Goal: Communication & Community: Answer question/provide support

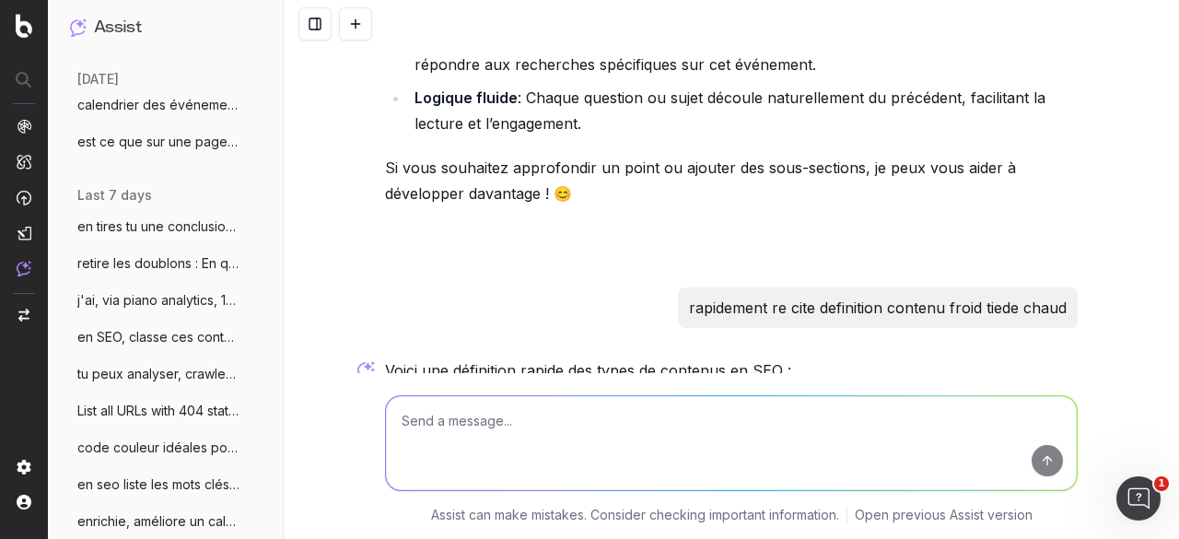
scroll to position [276, 0]
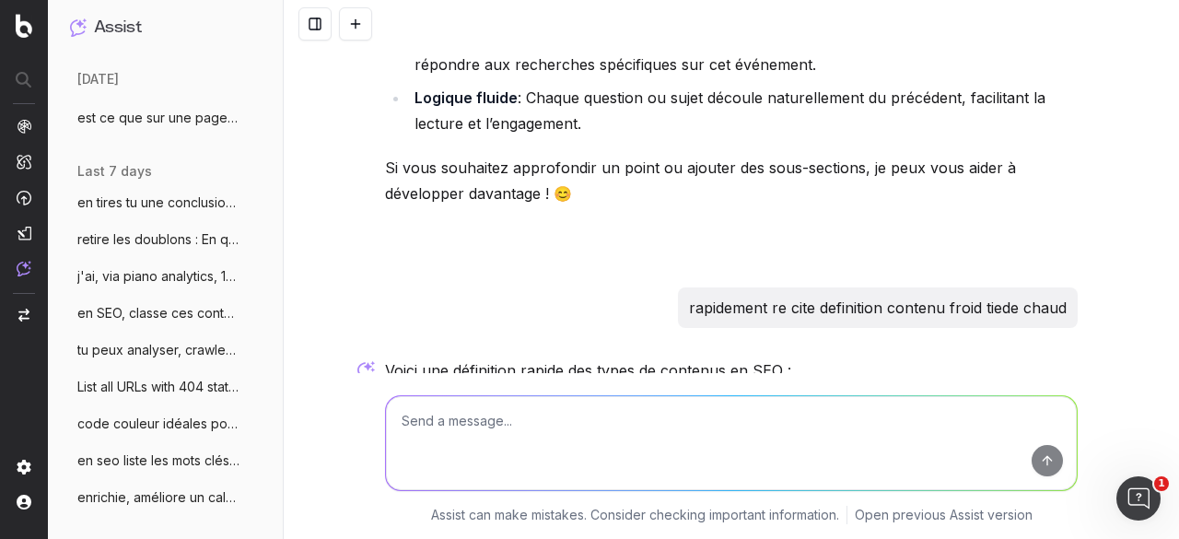
click at [148, 311] on span "en SEO, classe ces contenus en chaud fro" at bounding box center [158, 313] width 162 height 18
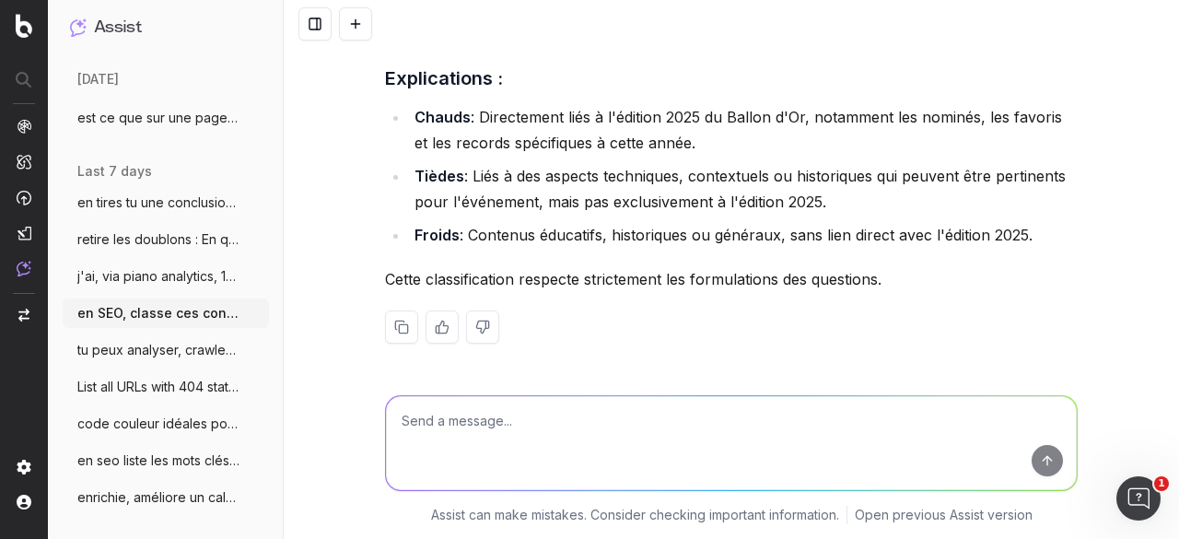
scroll to position [9403, 0]
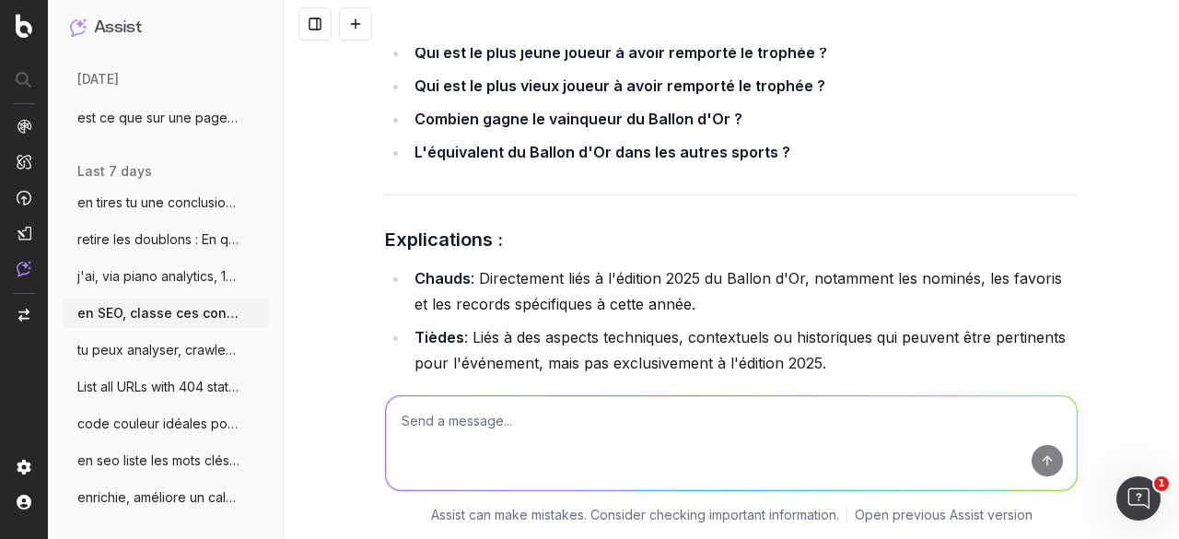
click at [510, 426] on textarea at bounding box center [731, 443] width 691 height 94
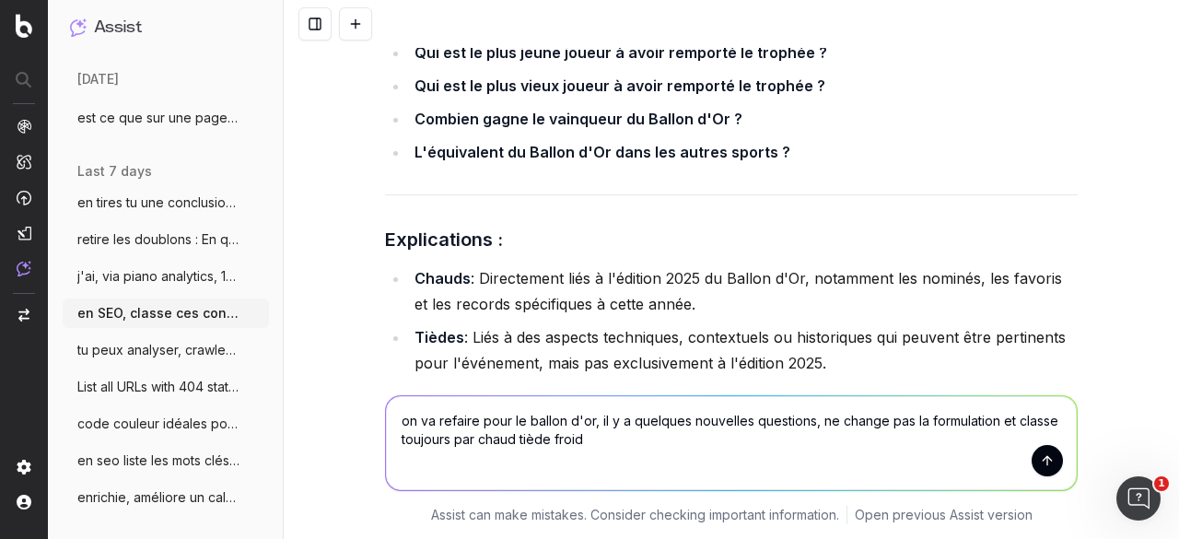
paste textarea "Du premier Ballon d'Or au 69ème : La rétrospective (le palmarès complet) (H et …"
type textarea "on va refaire pour le ballon d'or, il y a quelques nouvelles questions, ne chan…"
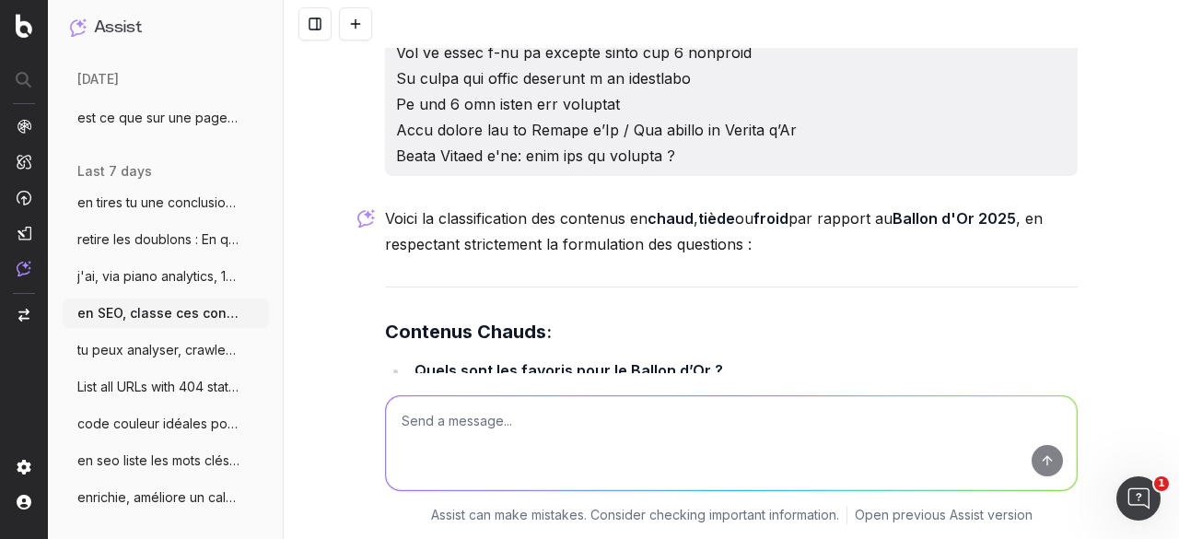
scroll to position [10707, 0]
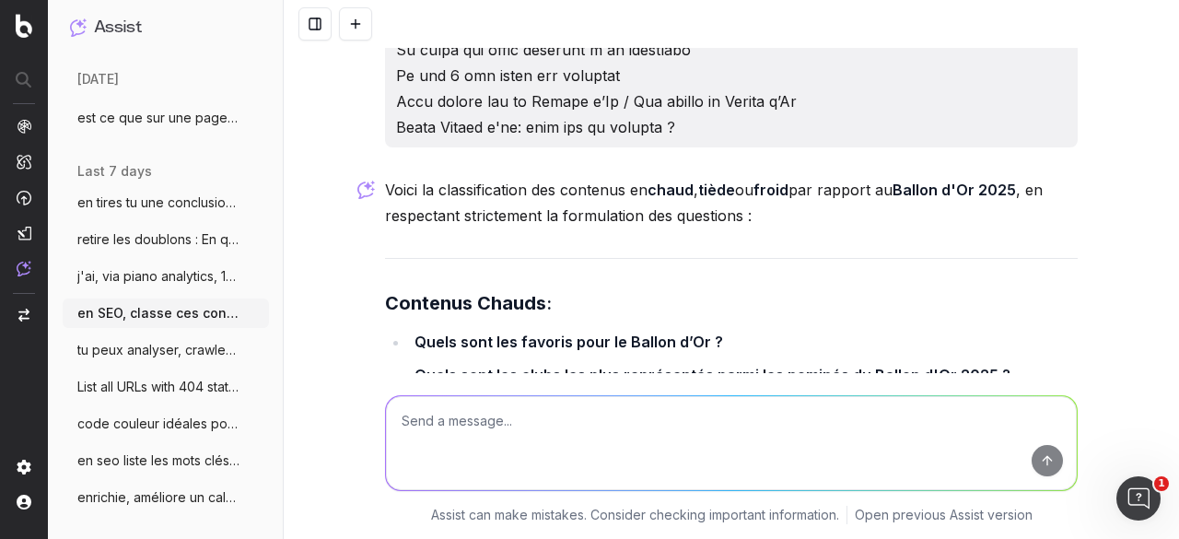
drag, startPoint x: 400, startPoint y: 226, endPoint x: 701, endPoint y: 227, distance: 301.1
click at [701, 329] on ul "Quels sont les favoris pour le Ballon d’Or ? Quels sont les clubs les plus repr…" at bounding box center [731, 425] width 692 height 192
copy strong "Le 11 des absents de la liste des nommées"
click at [423, 465] on strong "La liste des clubs présents à la cérémonie" at bounding box center [567, 474] width 306 height 18
drag, startPoint x: 407, startPoint y: 257, endPoint x: 703, endPoint y: 261, distance: 296.5
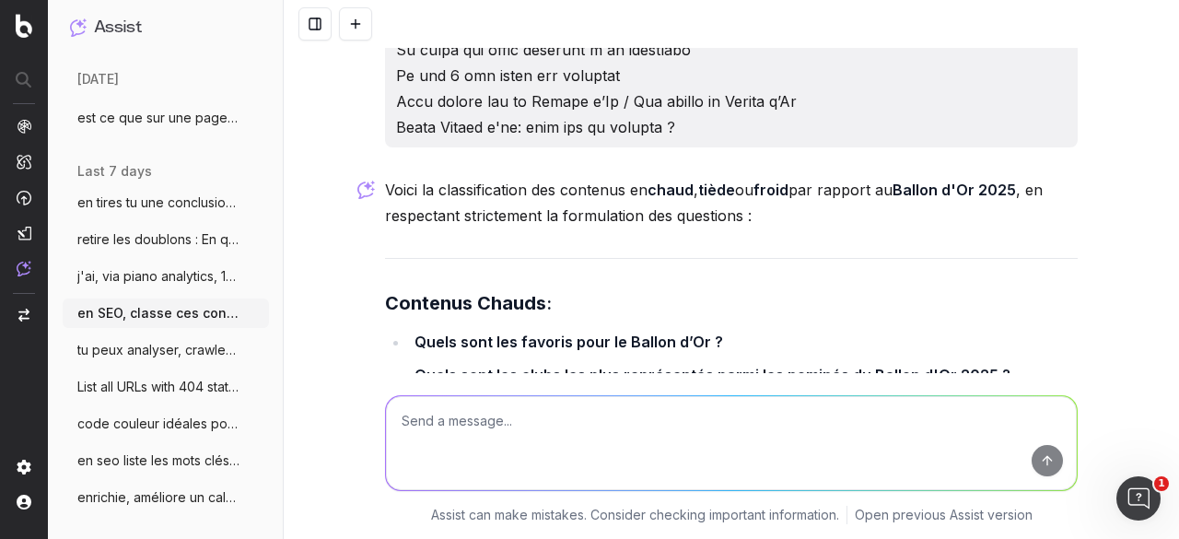
click at [703, 461] on li "La liste des clubs présents à la cérémonie" at bounding box center [743, 474] width 668 height 26
copy strong "La liste des clubs présents à la cérémonie"
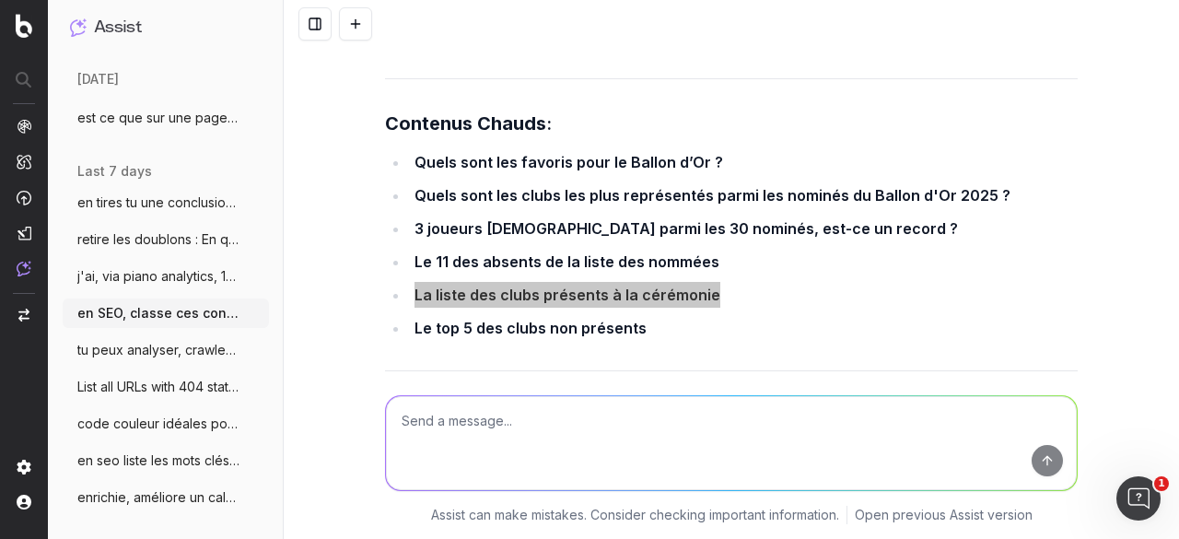
scroll to position [10891, 0]
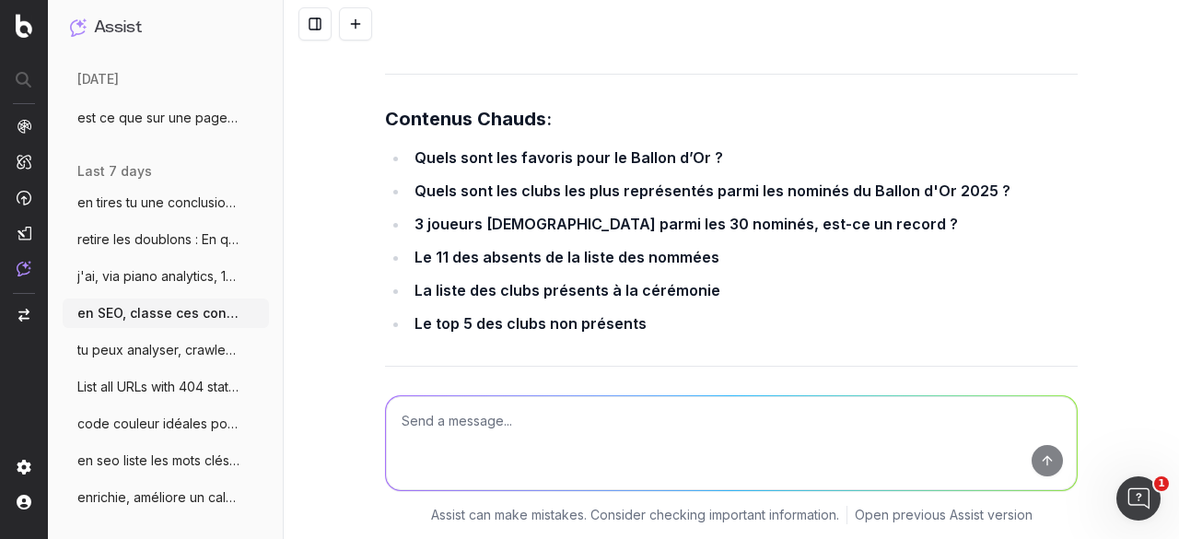
drag, startPoint x: 407, startPoint y: 267, endPoint x: 927, endPoint y: 265, distance: 520.2
click at [927, 470] on li "Quelles sont les différences entre le Trophée The Best et le Ballon d'Or ?" at bounding box center [743, 483] width 668 height 26
copy li "Quelles sont les différences entre le Trophée The Best et le Ballon d'Or ?"
drag, startPoint x: 406, startPoint y: 331, endPoint x: 906, endPoint y: 322, distance: 500.1
click at [906, 536] on li "Quels sont les critères pour être dans la liste des élus au Ballon d’or ?" at bounding box center [743, 549] width 668 height 26
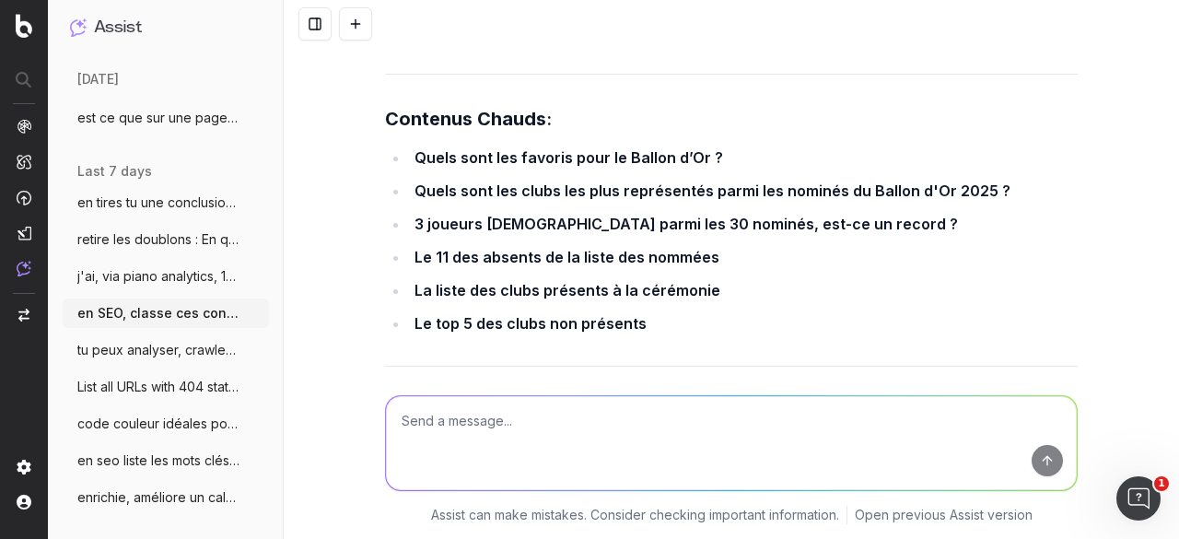
copy li "Quels sont les critères pour être dans la liste des élus au Ballon d’or ?"
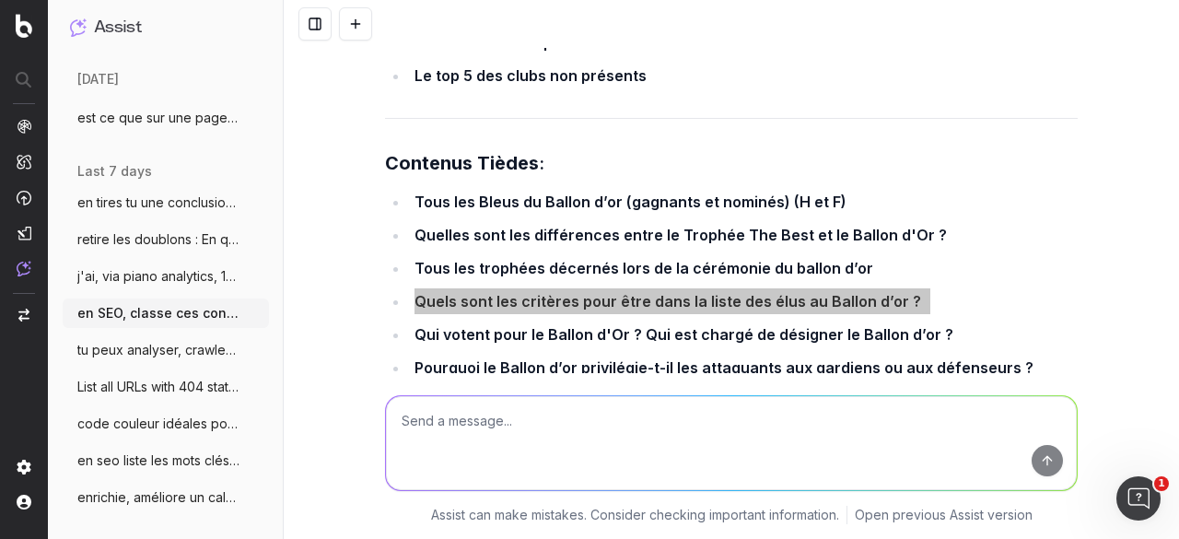
scroll to position [11167, 0]
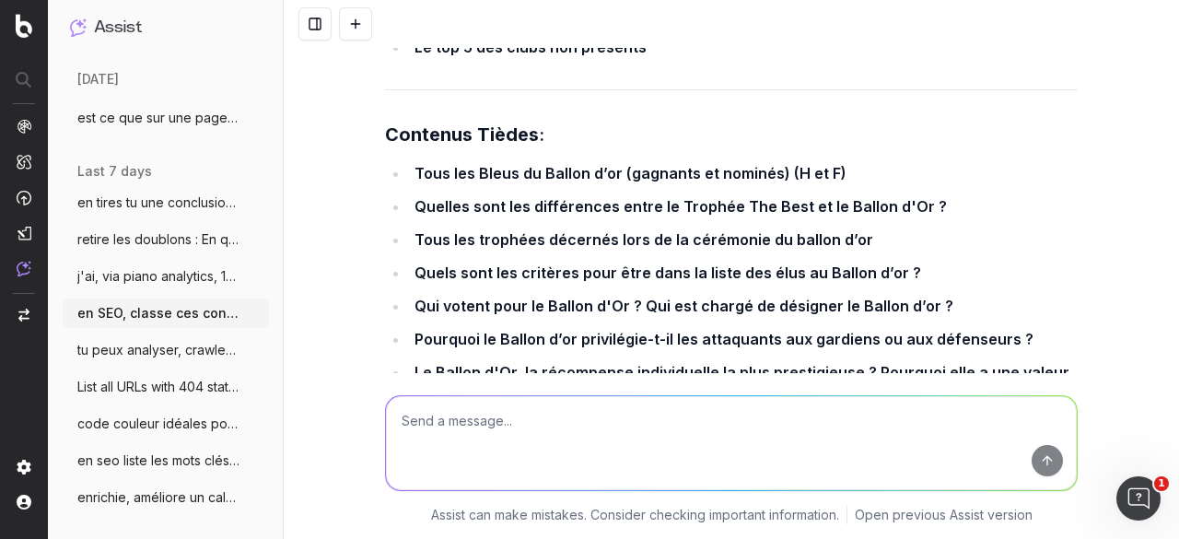
drag, startPoint x: 677, startPoint y: 216, endPoint x: 409, endPoint y: 219, distance: 268.0
click at [409, 418] on li "Pourquoi le Ballon d’Or est-il en or ?" at bounding box center [743, 431] width 668 height 26
copy li "Pourquoi le Ballon d’Or est-il en or ?"
drag, startPoint x: 1009, startPoint y: 249, endPoint x: 414, endPoint y: 251, distance: 594.8
click at [414, 451] on li "Que se passe-t-il si deux joueurs obtiennent exactement le même nombre de votes…" at bounding box center [743, 464] width 668 height 26
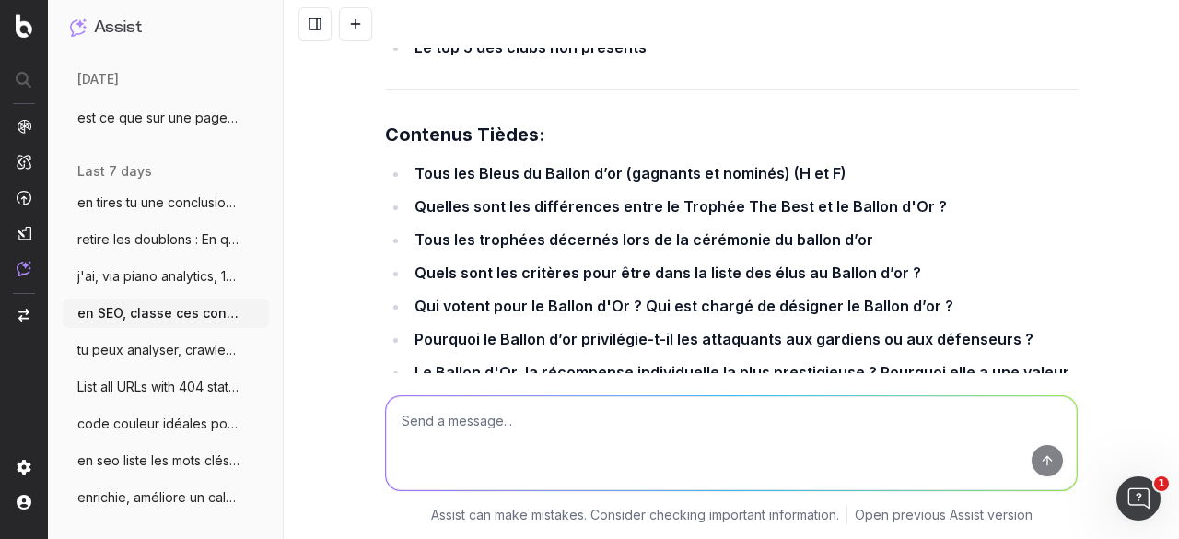
click at [927, 455] on strong "Que se passe-t-il si deux joueurs obtiennent exactement le même nombre de votes…" at bounding box center [722, 464] width 616 height 18
drag, startPoint x: 1016, startPoint y: 244, endPoint x: 413, endPoint y: 255, distance: 603.2
click at [413, 451] on li "Que se passe-t-il si deux joueurs obtiennent exactement le même nombre de votes…" at bounding box center [743, 464] width 668 height 26
copy li "Que se passe-t-il si deux joueurs obtiennent exactement le même nombre de votes…"
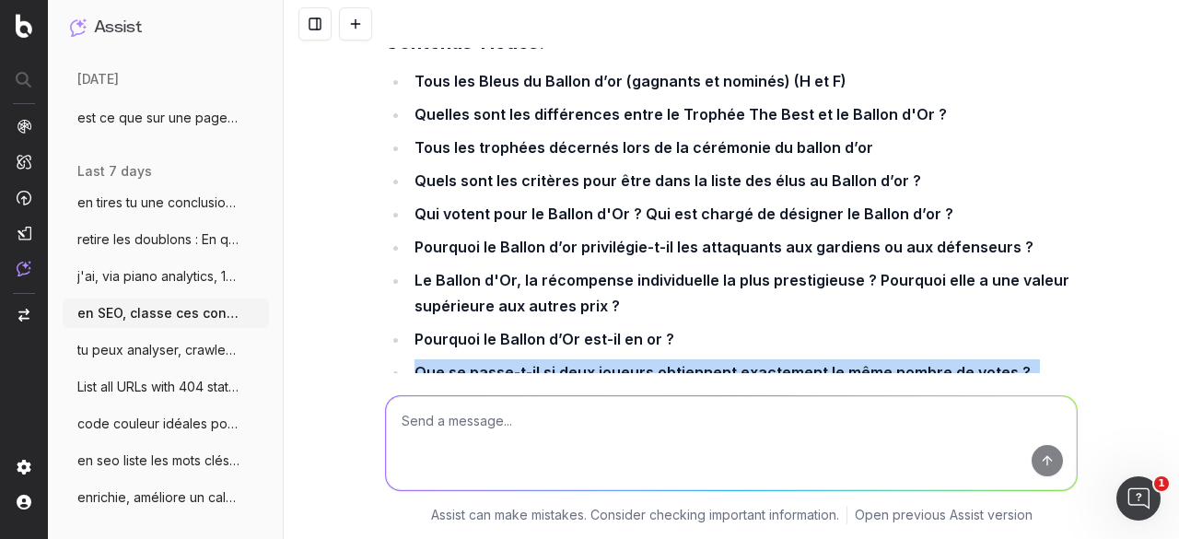
drag, startPoint x: 446, startPoint y: 187, endPoint x: 482, endPoint y: 211, distance: 43.9
click at [482, 396] on strong "Pour Cristiano Ronaldo, le vainqueur du Ballon d’or doit avoir remporté la Ligu…" at bounding box center [713, 418] width 599 height 44
copy strong "Cristiano Ronaldo, le vainqueur du Ballon d’or doit avoir remporté la Ligue des…"
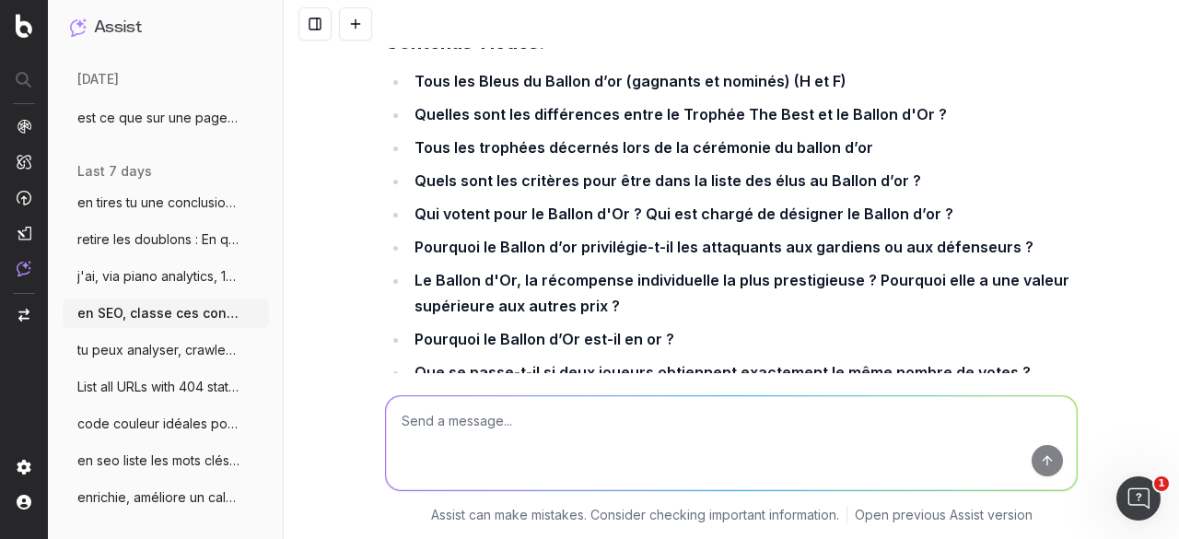
click at [514, 392] on li "Pour Cristiano Ronaldo, le vainqueur du Ballon d’or doit avoir remporté la Ligu…" at bounding box center [743, 418] width 668 height 52
drag, startPoint x: 504, startPoint y: 212, endPoint x: 411, endPoint y: 191, distance: 95.4
click at [411, 392] on li "Pour Cristiano Ronaldo, le vainqueur du Ballon d’or doit avoir remporté la Ligu…" at bounding box center [743, 418] width 668 height 52
copy li "Pour Cristiano Ronaldo, le vainqueur du Ballon d’or doit avoir remporté la Ligu…"
click at [460, 424] on textarea at bounding box center [731, 443] width 691 height 94
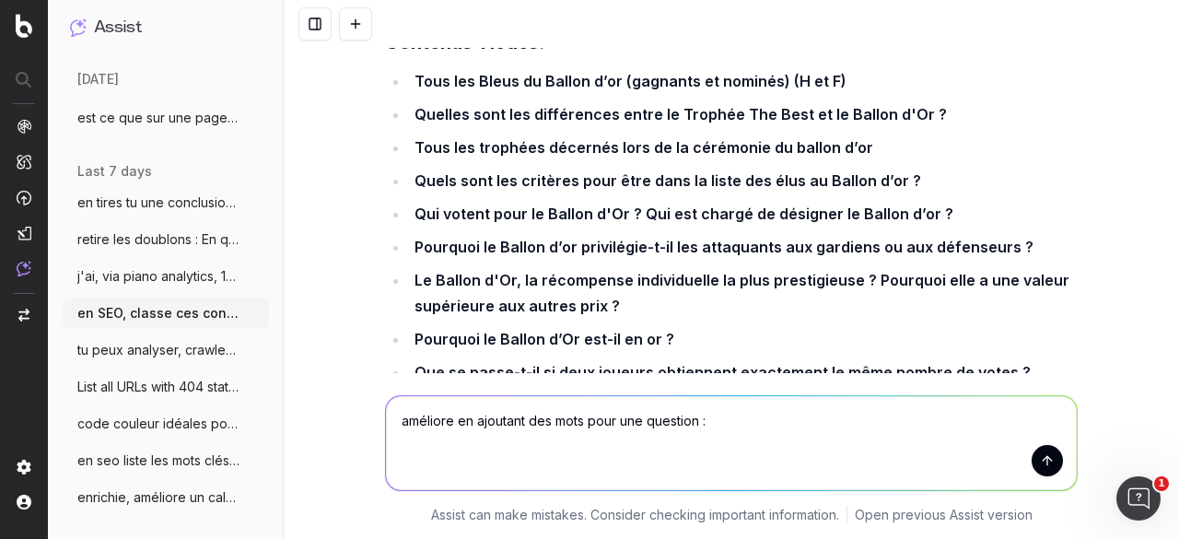
paste textarea "Pour Cristiano Ronaldo, le vainqueur du Ballon d’or doit avoir remporté la Ligu…"
type textarea "améliore en ajoutant des mots pour une question : Pour Cristiano Ronaldo, le va…"
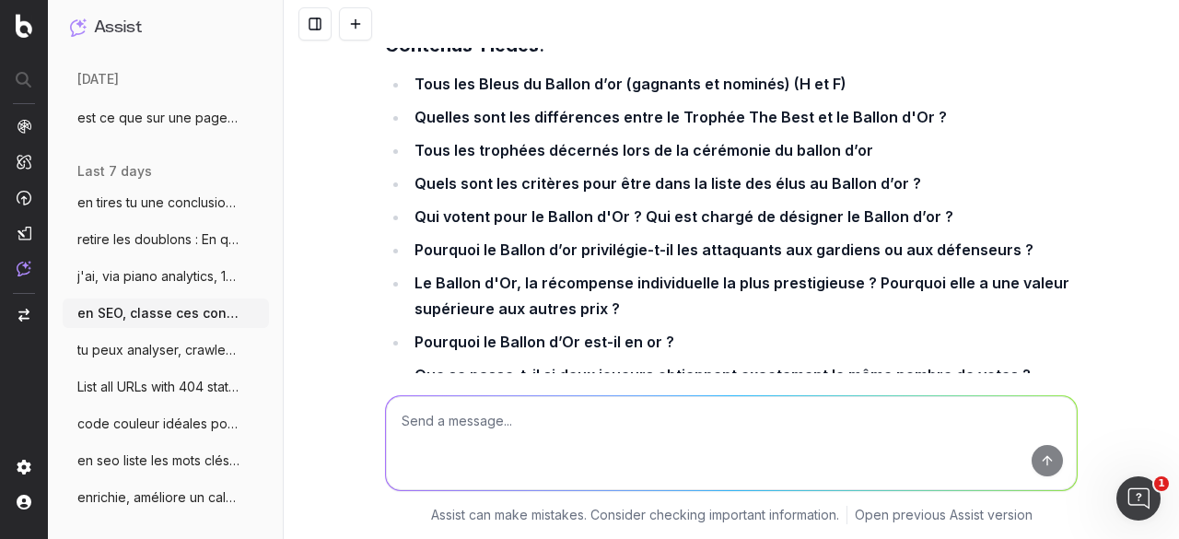
scroll to position [11243, 0]
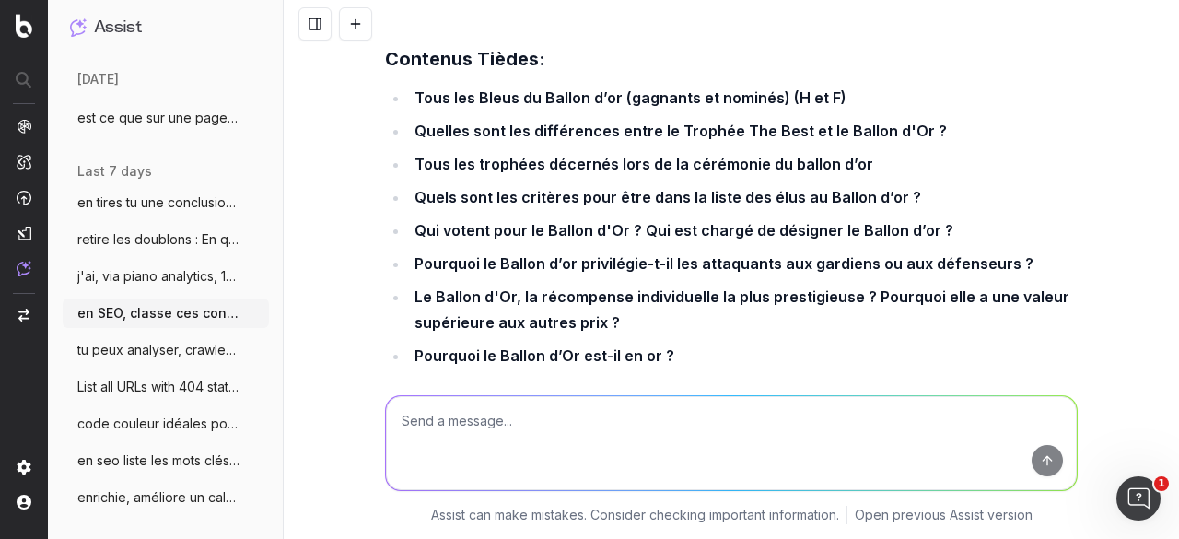
drag, startPoint x: 494, startPoint y: 233, endPoint x: 410, endPoint y: 207, distance: 87.7
click at [410, 409] on li "Pour Cristiano Ronaldo, le vainqueur du Ballon d’or doit avoir remporté la Ligu…" at bounding box center [743, 435] width 668 height 52
copy li "Pour Cristiano Ronaldo, le vainqueur du Ballon d’or doit avoir remporté la Ligu…"
click at [599, 409] on li "Pour Cristiano Ronaldo, le vainqueur du Ballon d’or doit avoir remporté la Ligu…" at bounding box center [743, 435] width 668 height 52
click at [534, 430] on textarea at bounding box center [731, 443] width 691 height 94
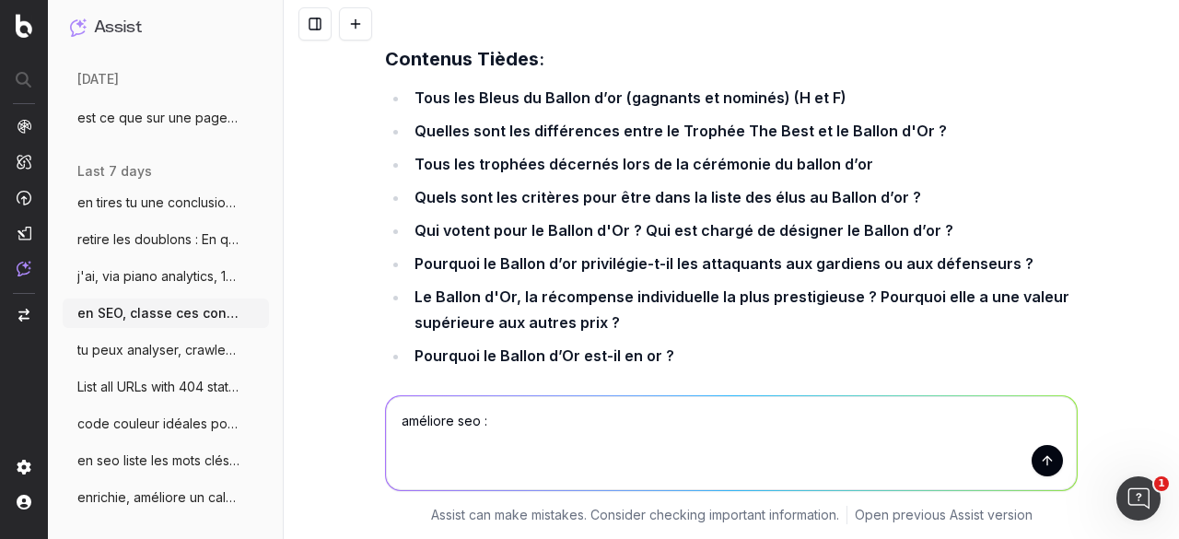
paste textarea "Que devient le trophée du Ballon d'Or après la cérémonie ? Les gagnants le gard…"
type textarea "améliore seo : Que devient le trophée du Ballon d'Or après la cérémonie ? Les g…"
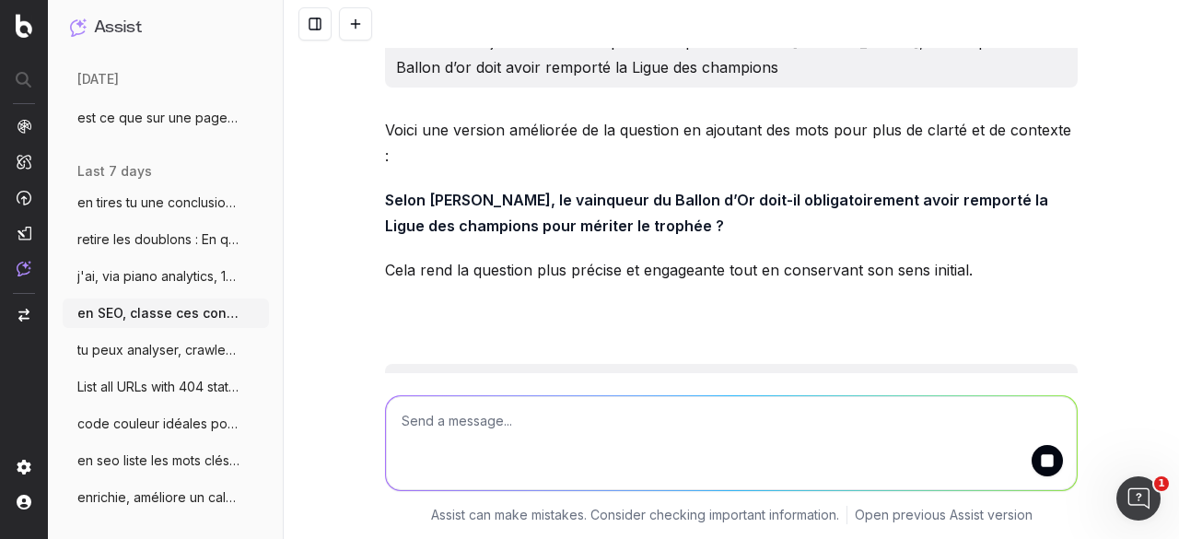
scroll to position [12664, 0]
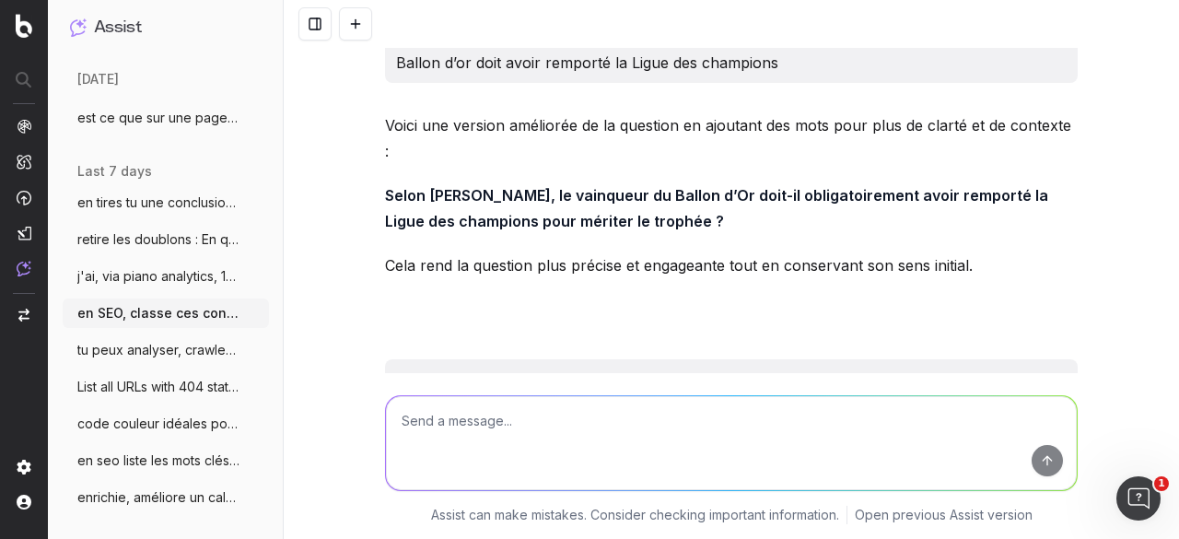
drag, startPoint x: 378, startPoint y: 267, endPoint x: 504, endPoint y: 297, distance: 129.8
click at [504, 503] on strong "Que devient le trophée du Ballon d’Or après la cérémonie ? Les joueurs gagnants…" at bounding box center [733, 525] width 696 height 44
drag, startPoint x: 512, startPoint y: 297, endPoint x: 501, endPoint y: 347, distance: 50.9
click at [512, 499] on p "Que devient le trophée du Ballon d’Or après la cérémonie ? Les joueurs gagnants…" at bounding box center [731, 525] width 692 height 52
drag, startPoint x: 521, startPoint y: 295, endPoint x: 379, endPoint y: 268, distance: 144.3
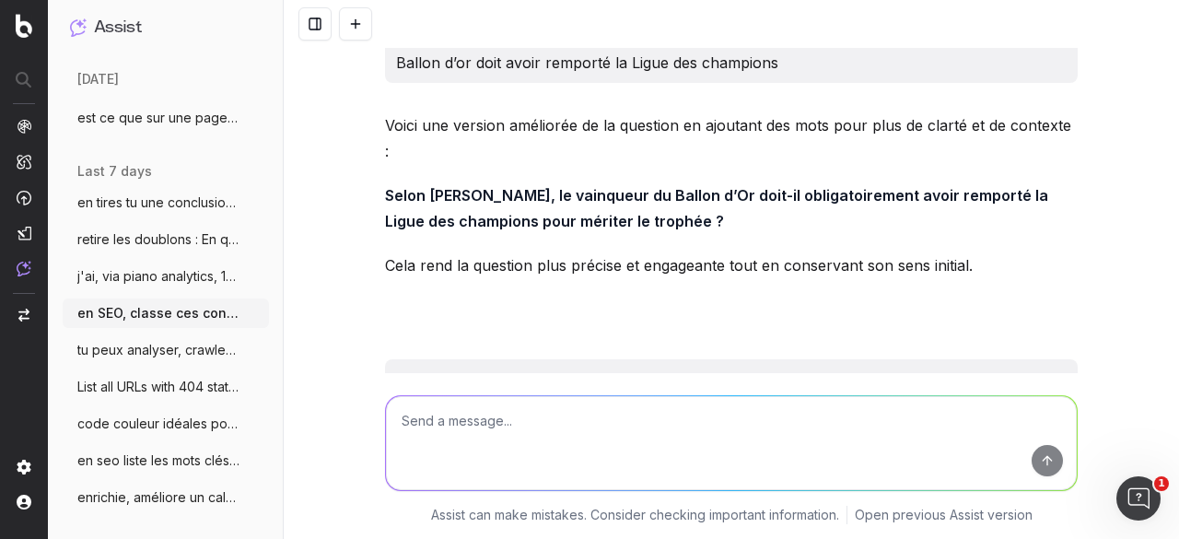
click at [385, 499] on p "Que devient le trophée du Ballon d’Or après la cérémonie ? Les joueurs gagnants…" at bounding box center [731, 525] width 692 height 52
copy p "Que devient le trophée du Ballon d’Or après la cérémonie ? Les joueurs gagnants…"
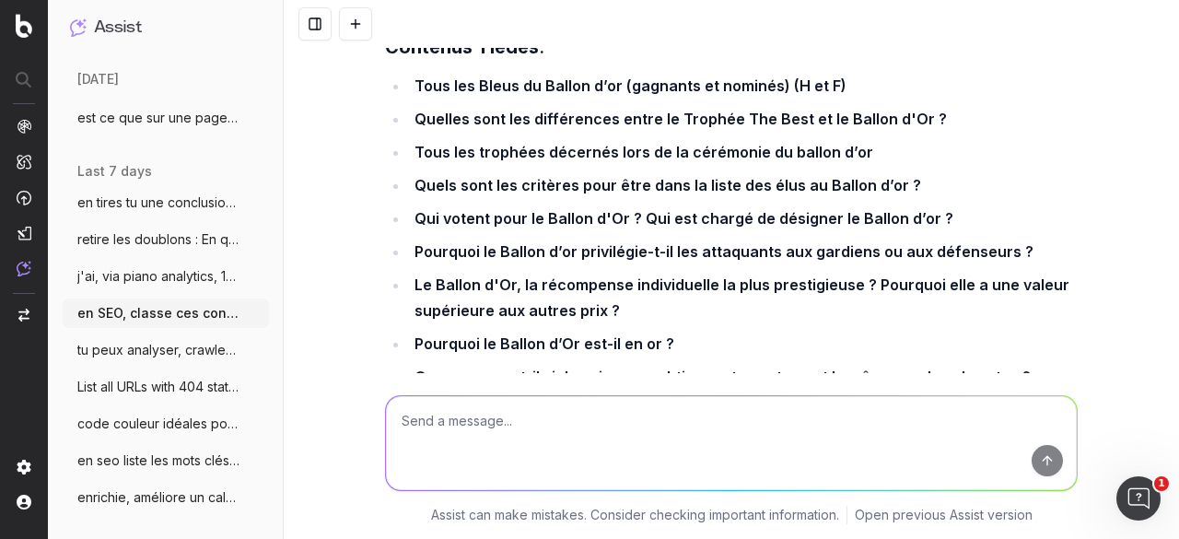
scroll to position [11283, 0]
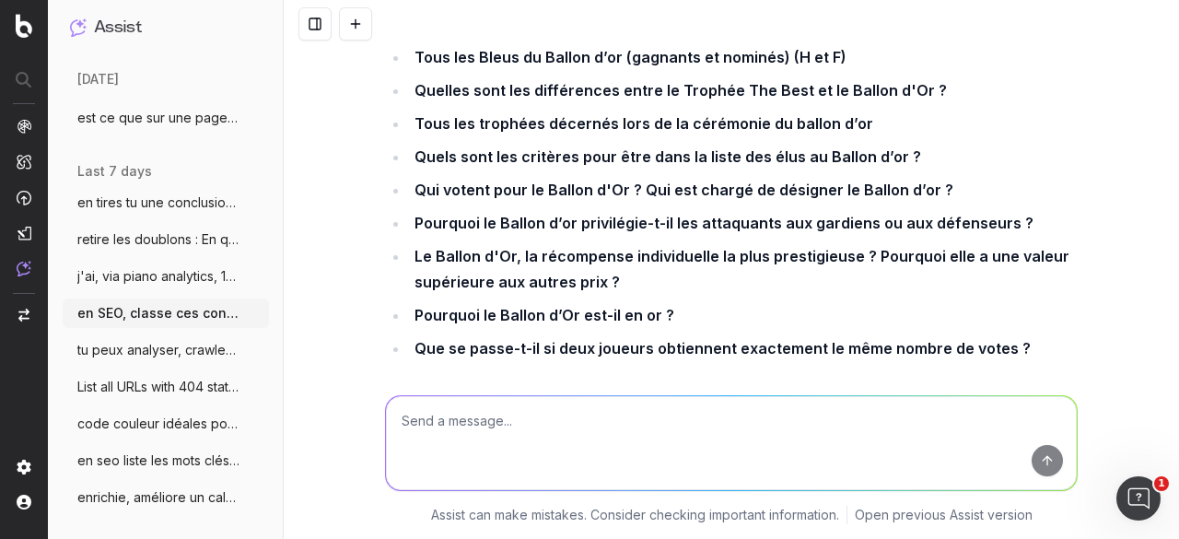
drag, startPoint x: 701, startPoint y: 257, endPoint x: 410, endPoint y: 252, distance: 291.0
click at [410, 460] on li "Super Ballon d'or: quel est ce trophée ?" at bounding box center [743, 473] width 668 height 26
drag, startPoint x: 815, startPoint y: 292, endPoint x: 410, endPoint y: 295, distance: 405.2
click at [410, 494] on li "Tout savoir sur le Ballon d’Or / Les règles du Ballon d’Or" at bounding box center [743, 507] width 668 height 26
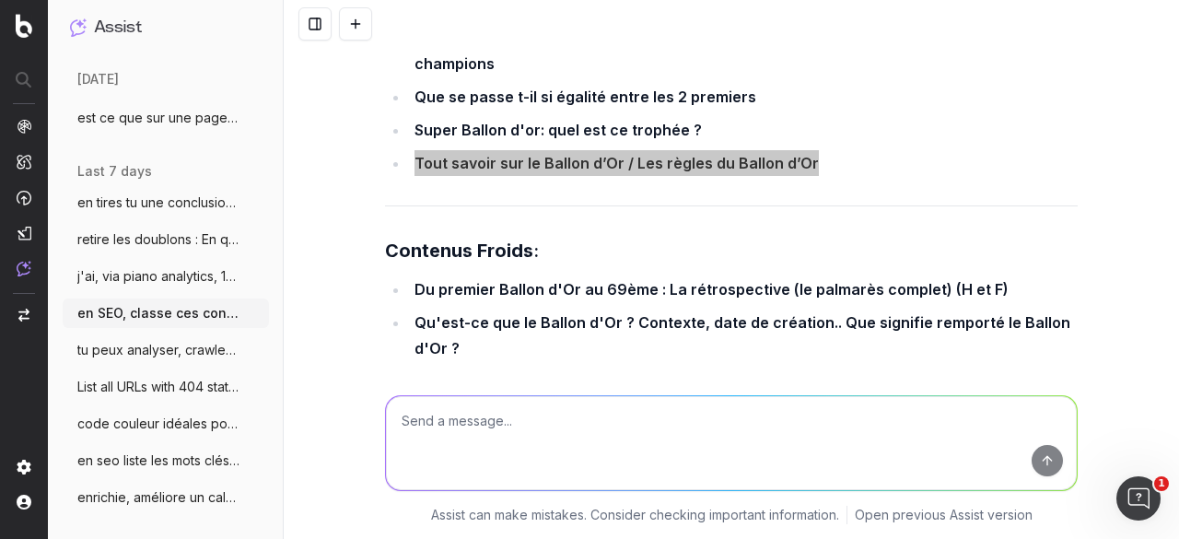
scroll to position [11652, 0]
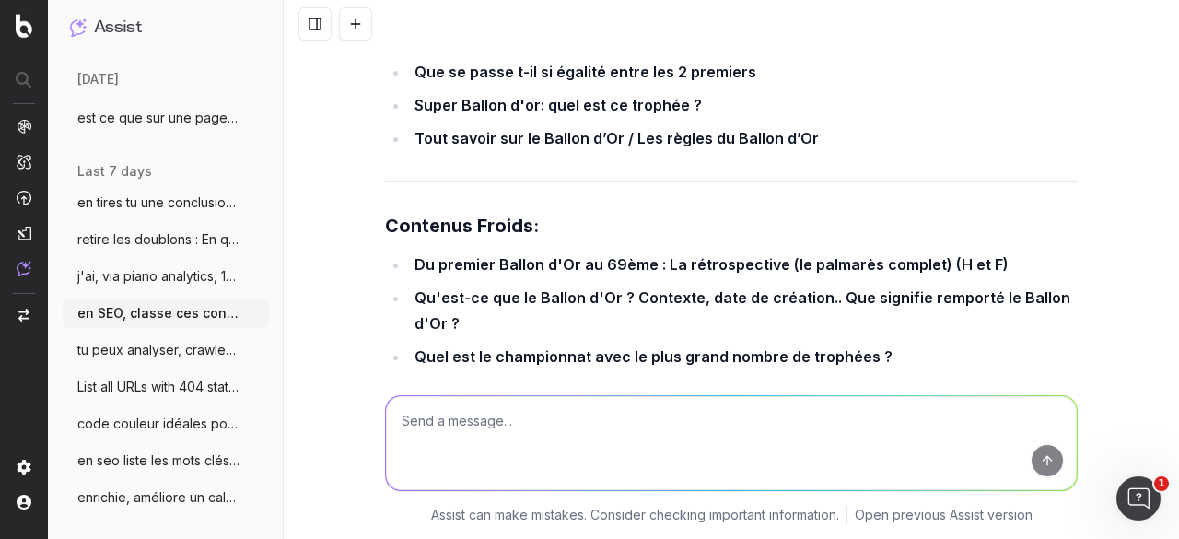
drag, startPoint x: 408, startPoint y: 238, endPoint x: 726, endPoint y: 237, distance: 318.6
click at [726, 443] on li "Combien de français ont reçu le ballon d’or ?" at bounding box center [743, 456] width 668 height 26
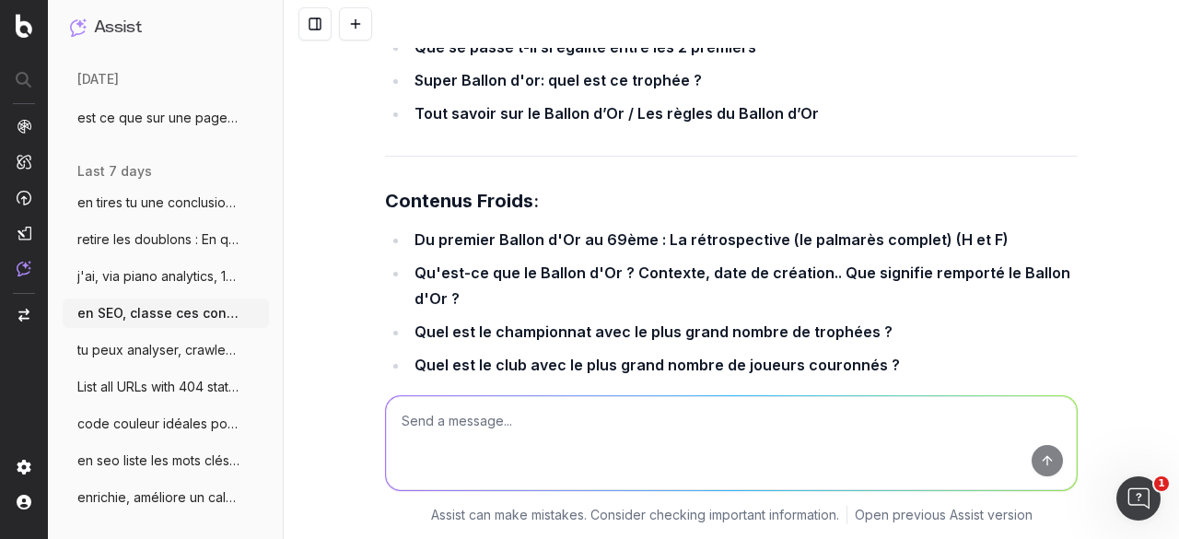
scroll to position [11744, 0]
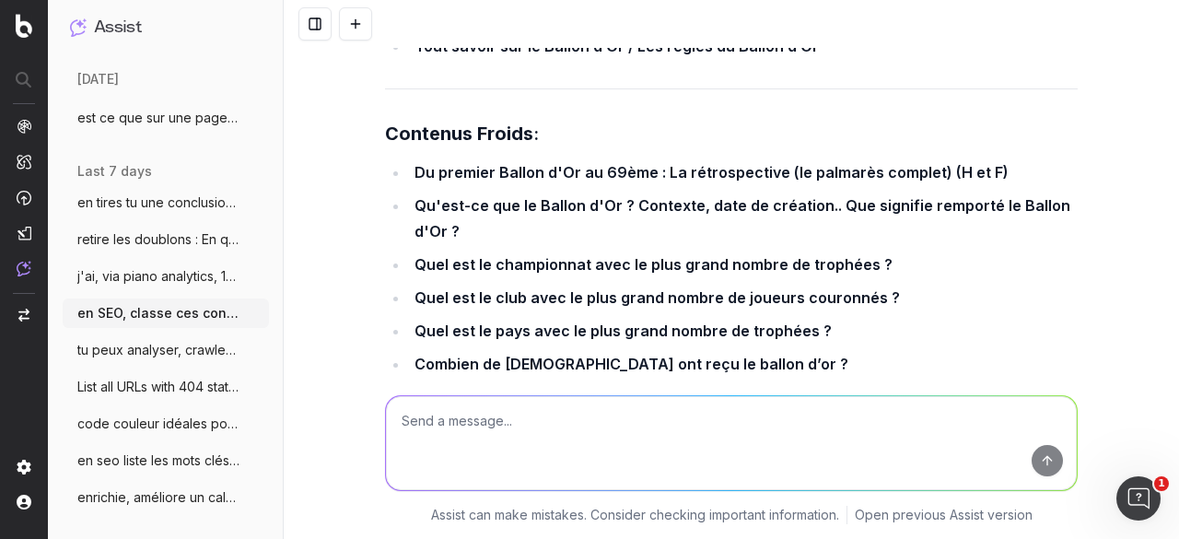
drag, startPoint x: 409, startPoint y: 246, endPoint x: 750, endPoint y: 242, distance: 340.7
click at [750, 450] on li "Combien gagne le vainqueur du Ballon d'Or ?" at bounding box center [743, 463] width 668 height 26
click at [776, 450] on li "Combien gagne le vainqueur du Ballon d'Or ?" at bounding box center [743, 463] width 668 height 26
drag, startPoint x: 407, startPoint y: 283, endPoint x: 821, endPoint y: 279, distance: 414.4
click at [821, 487] on strong "Que devient le trophée du Ballon d'Or après la cérémonie ? Le joueur le garde c…" at bounding box center [733, 496] width 638 height 18
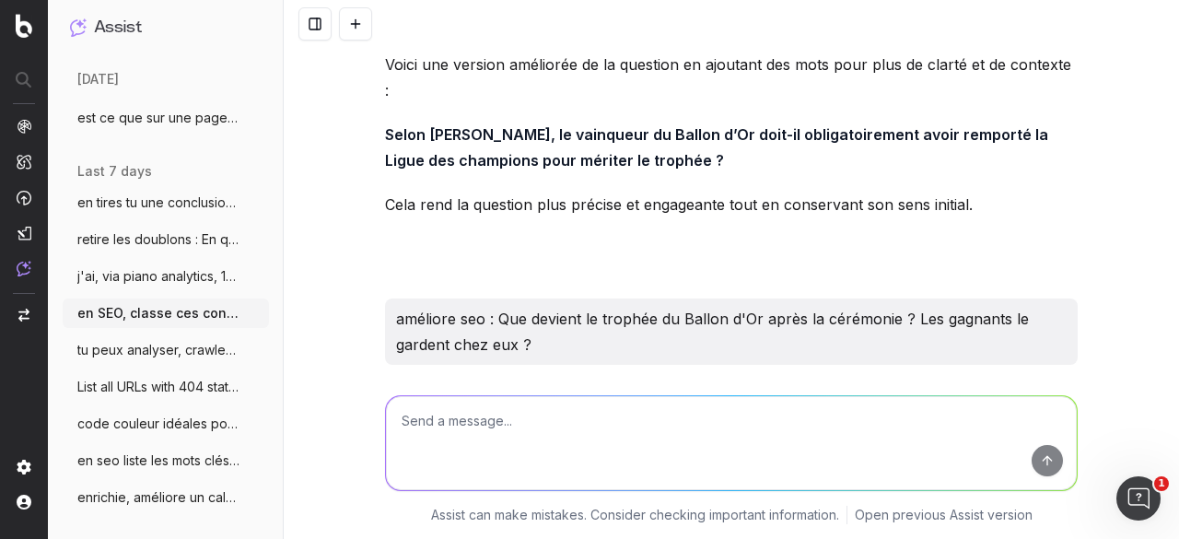
scroll to position [12753, 0]
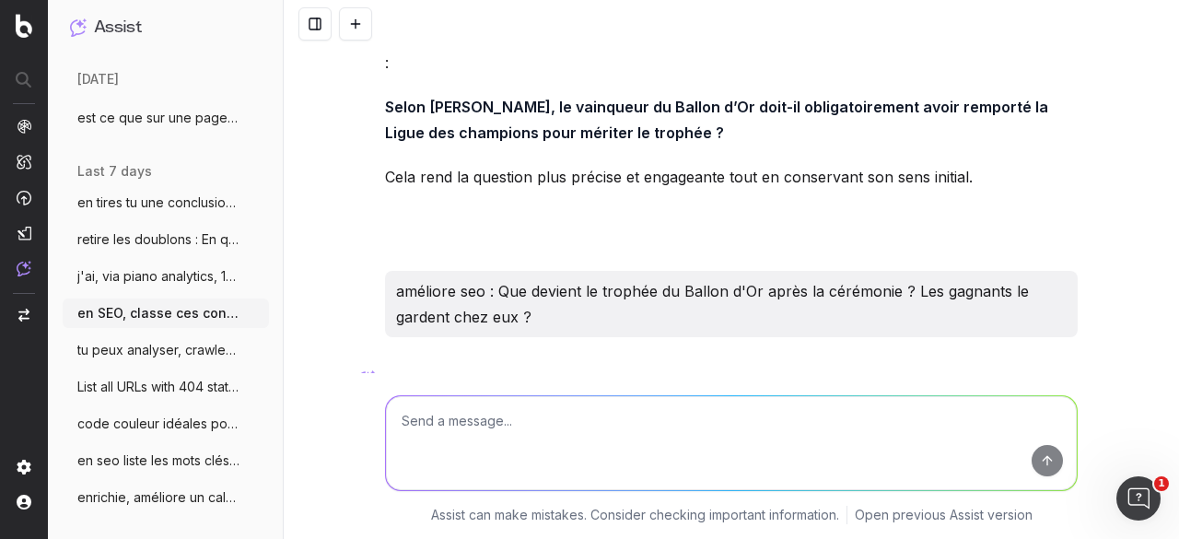
click at [492, 406] on textarea at bounding box center [731, 443] width 691 height 94
paste textarea "Super Ballon d'or: quel est ce trophée ?"
type textarea "améliore : Super Ballon d'or: quel est ce trophée ?"
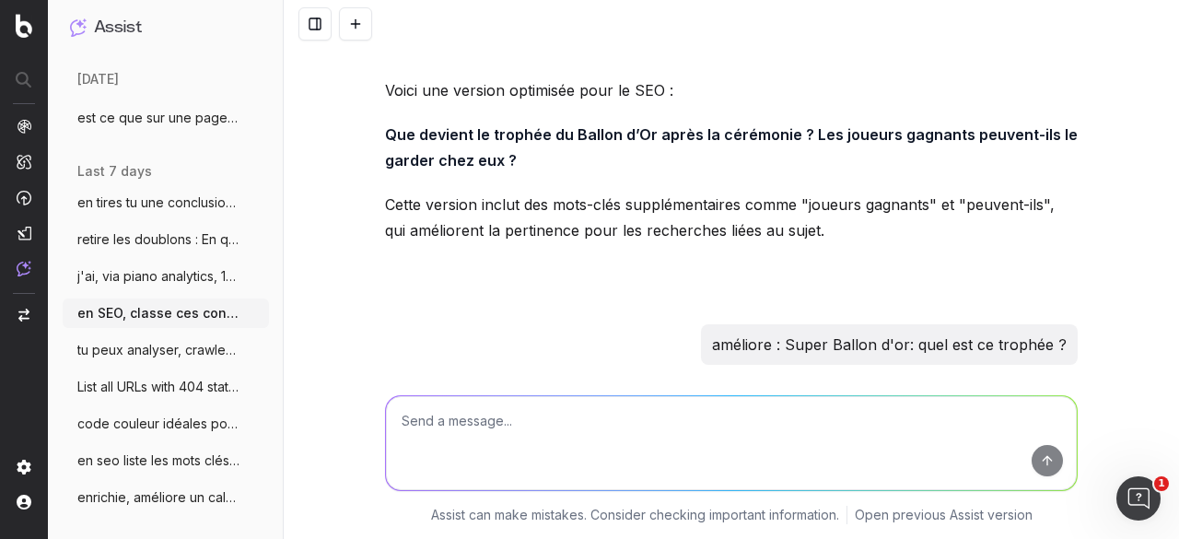
scroll to position [13044, 0]
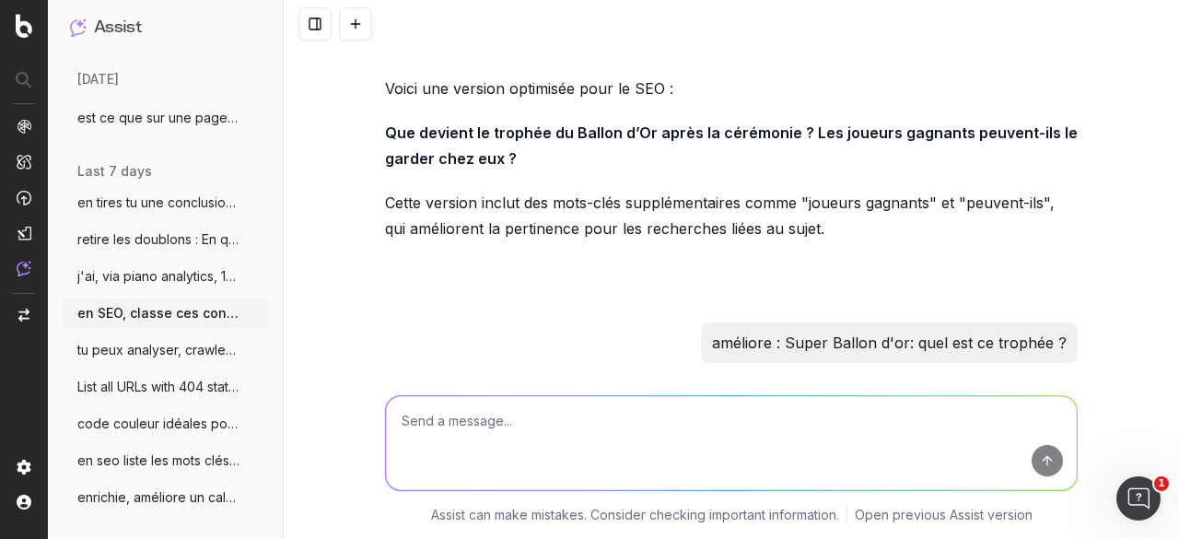
drag, startPoint x: 378, startPoint y: 206, endPoint x: 980, endPoint y: 216, distance: 602.3
click at [980, 436] on p "Super Ballon d'Or : qu'est-ce que ce trophée exceptionnel et quelle est son his…" at bounding box center [731, 449] width 692 height 26
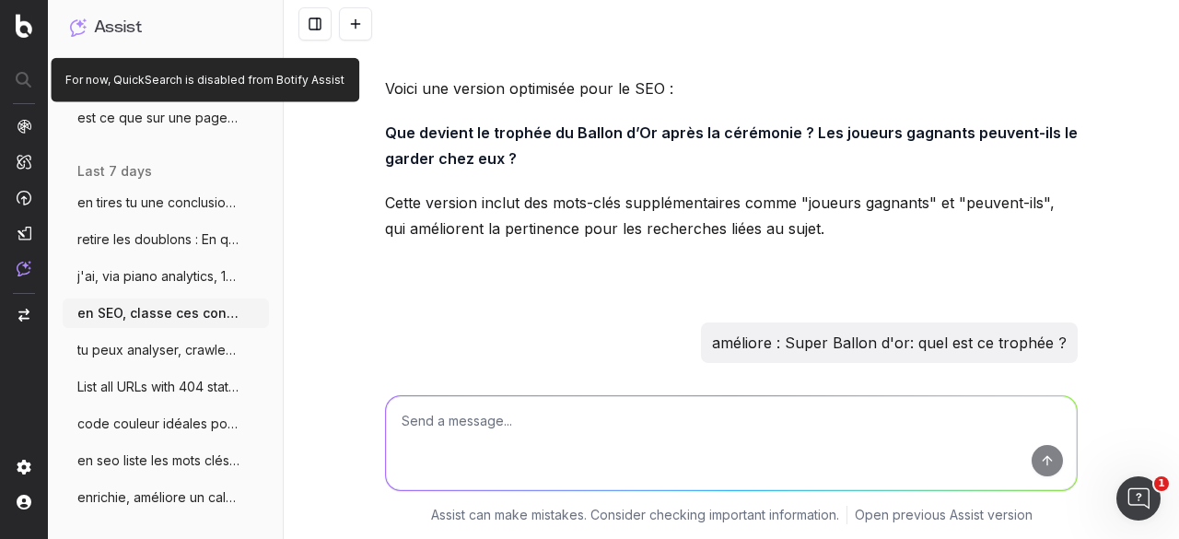
scroll to position [313, 0]
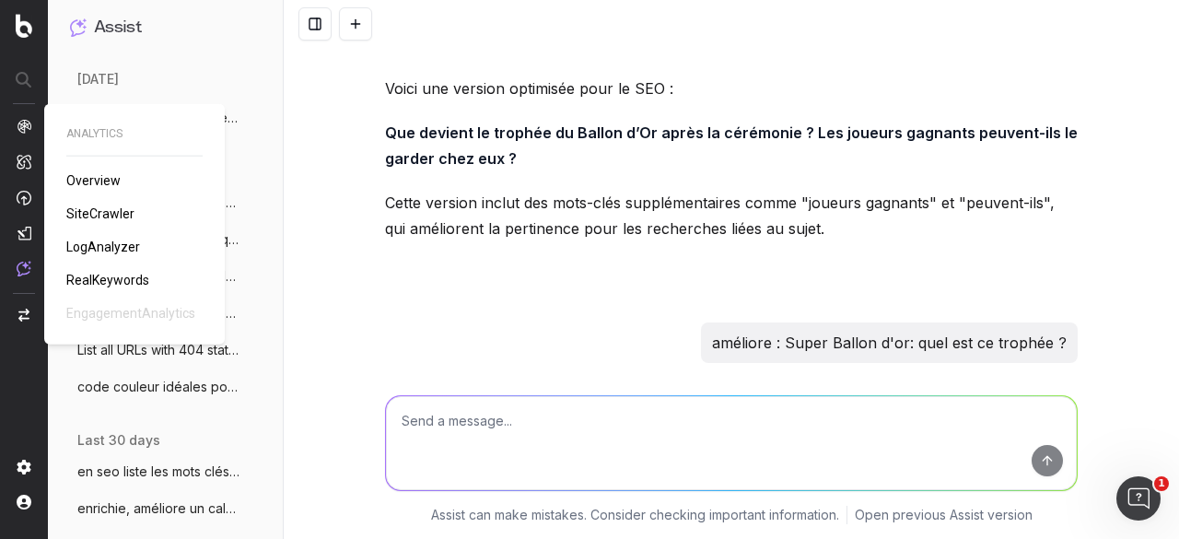
click at [29, 130] on img at bounding box center [24, 126] width 15 height 15
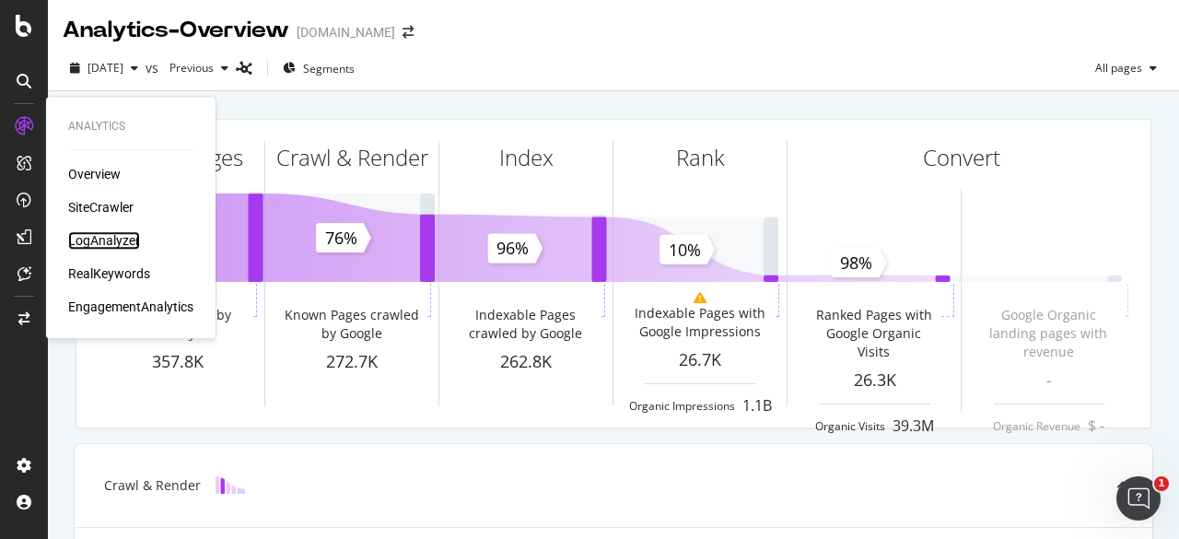
click at [87, 240] on div "LogAnalyzer" at bounding box center [104, 240] width 72 height 18
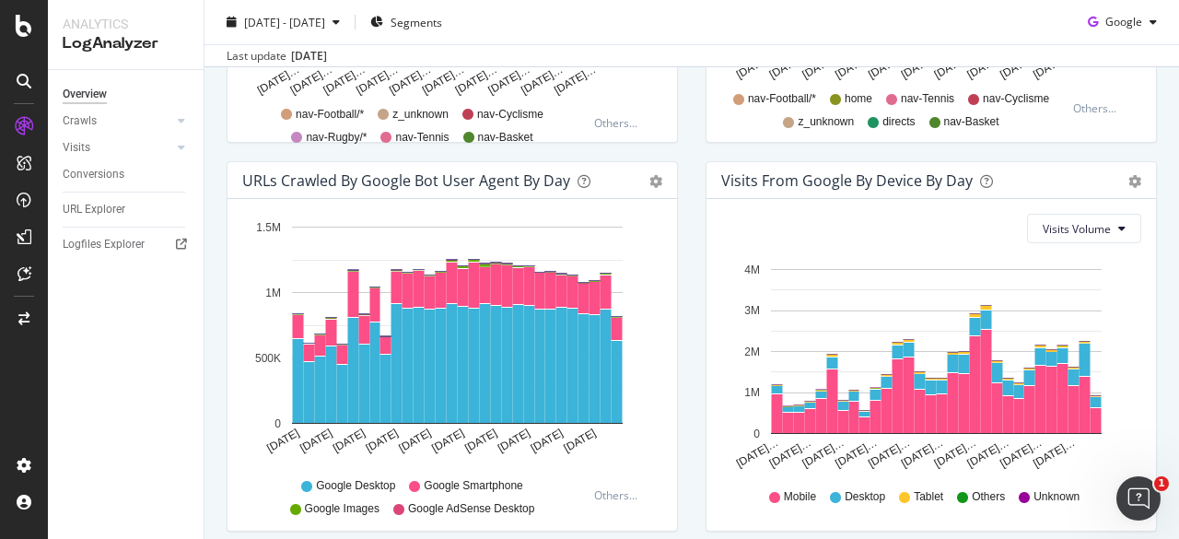
scroll to position [994, 0]
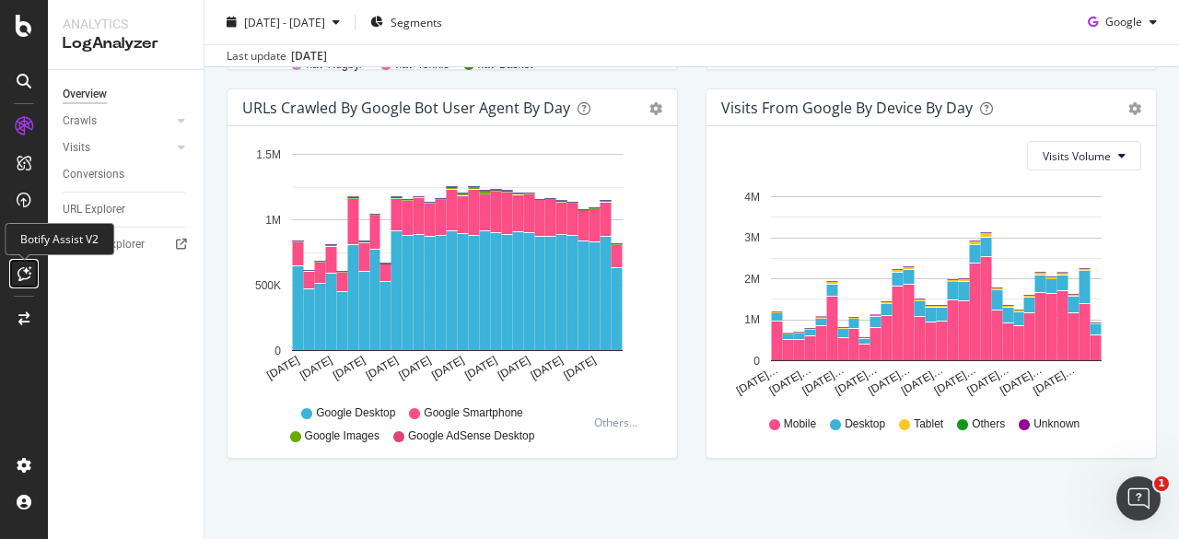
click at [30, 273] on icon at bounding box center [24, 273] width 14 height 15
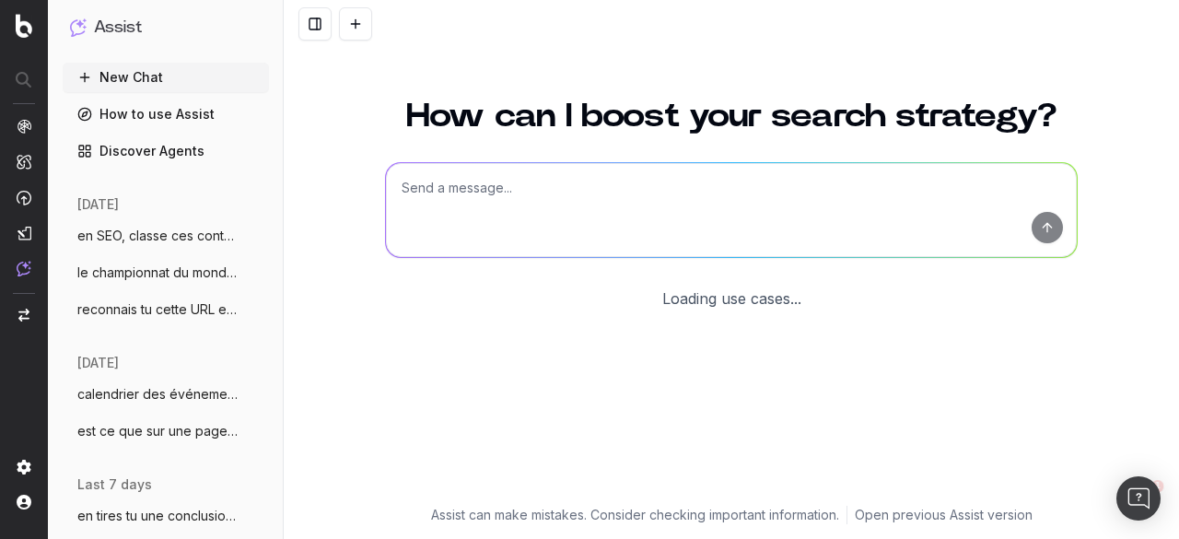
scroll to position [159, 0]
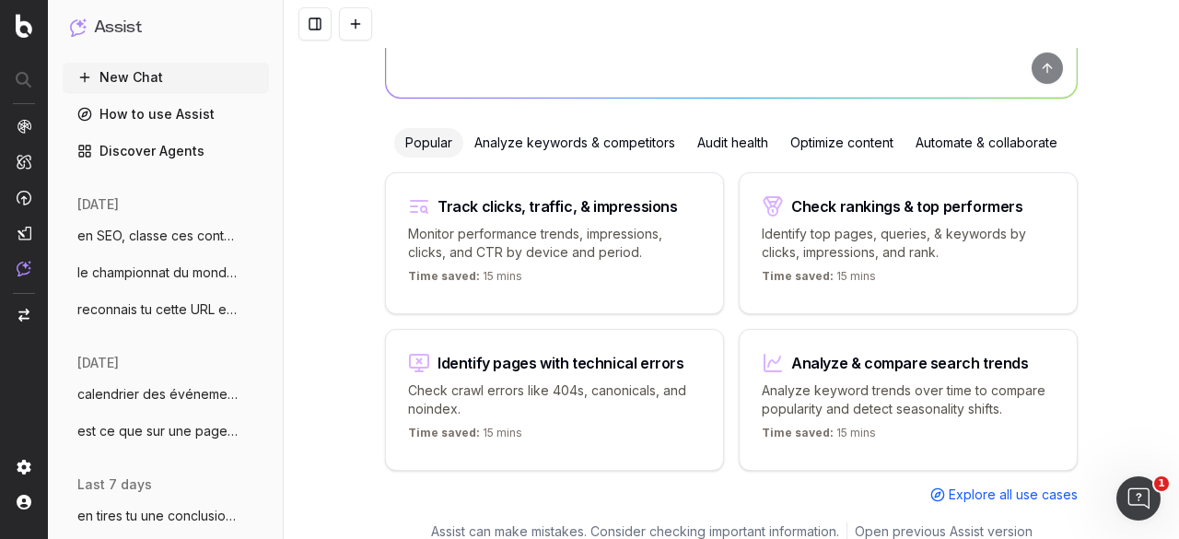
click at [157, 301] on span "reconnais tu cette URL et le contenu htt" at bounding box center [158, 309] width 162 height 18
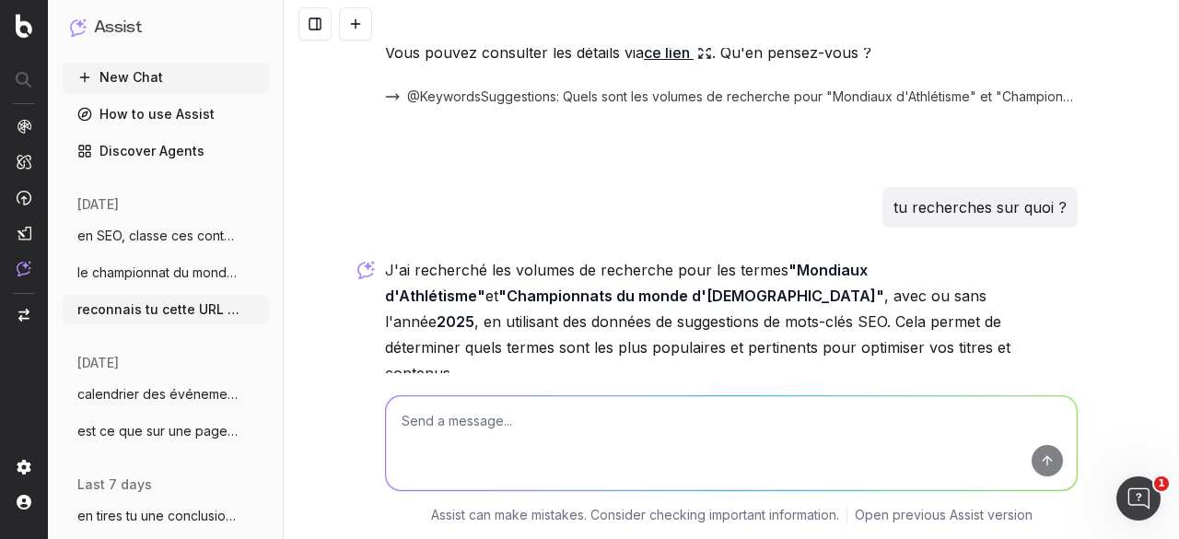
scroll to position [16710, 0]
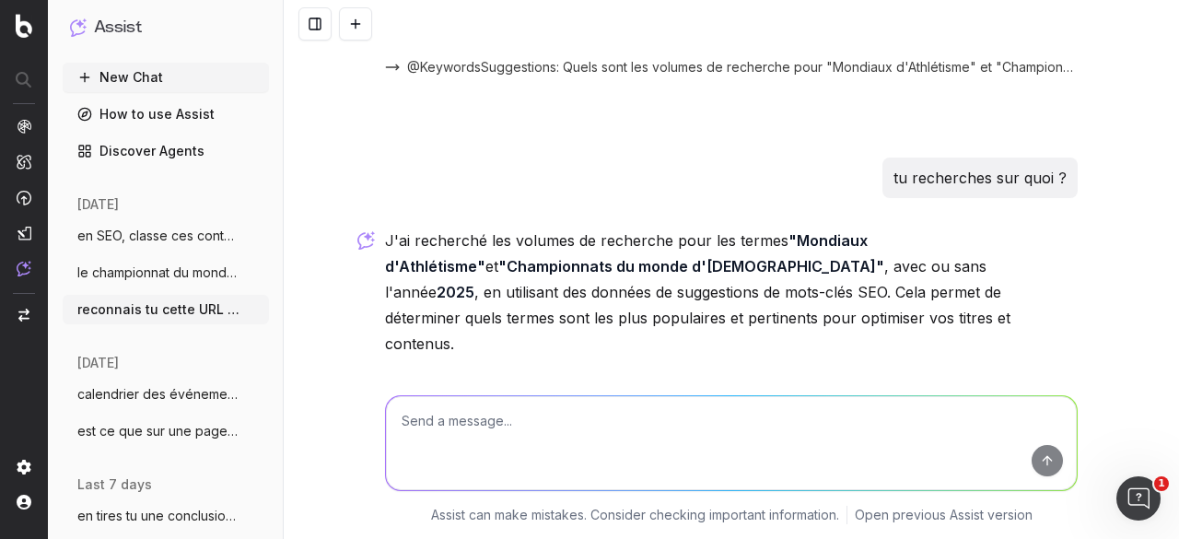
click at [453, 414] on textarea at bounding box center [731, 443] width 691 height 94
click at [474, 419] on textarea "améliore titleet description" at bounding box center [731, 443] width 691 height 94
click at [603, 401] on textarea "améliore title et description" at bounding box center [731, 443] width 691 height 94
click at [592, 416] on textarea "améliore title et description de lastory" at bounding box center [731, 443] width 691 height 94
click at [446, 420] on textarea "améliore title et description de la story" at bounding box center [731, 443] width 691 height 94
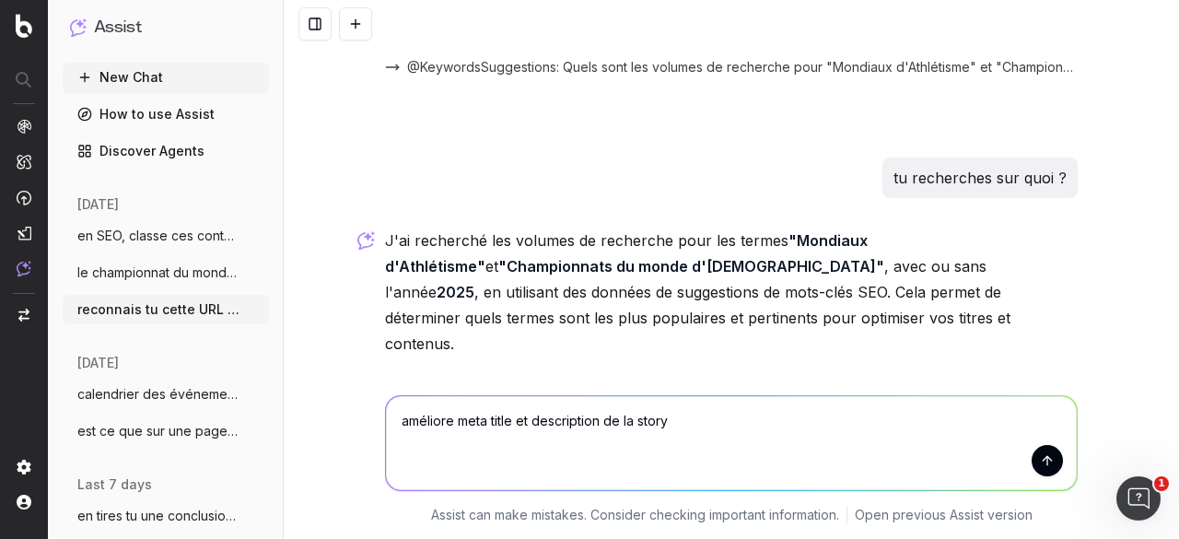
click at [663, 454] on textarea "améliore meta title et description de la story" at bounding box center [731, 443] width 691 height 94
paste textarea "Mondiaux d'Athlétisme : Les 10 Français à suivre"
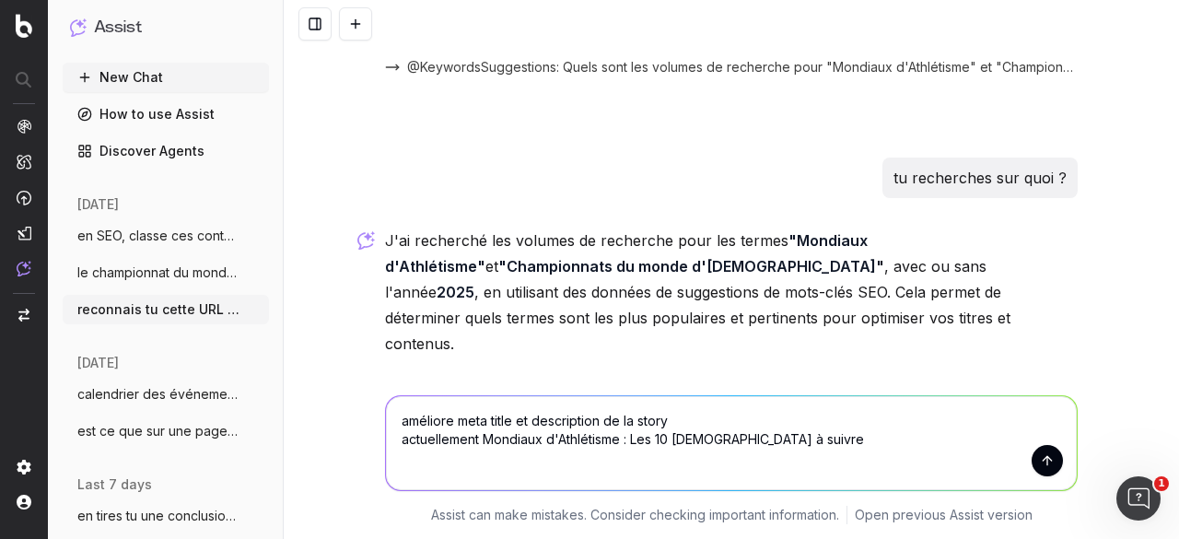
click at [476, 437] on textarea "améliore meta title et description de la story actuellement Mondiaux d'Athlétis…" at bounding box center [731, 443] width 691 height 94
click at [459, 467] on textarea "améliore meta title et description de la story actuellement titre : Mondiaux d'…" at bounding box center [731, 443] width 691 height 94
paste textarea "Mondiaux d'athlétisme 2025 : performances, ambitions, disciplines phares… décou…"
type textarea "améliore meta title et description de la story actuellement titre : Mondiaux d'…"
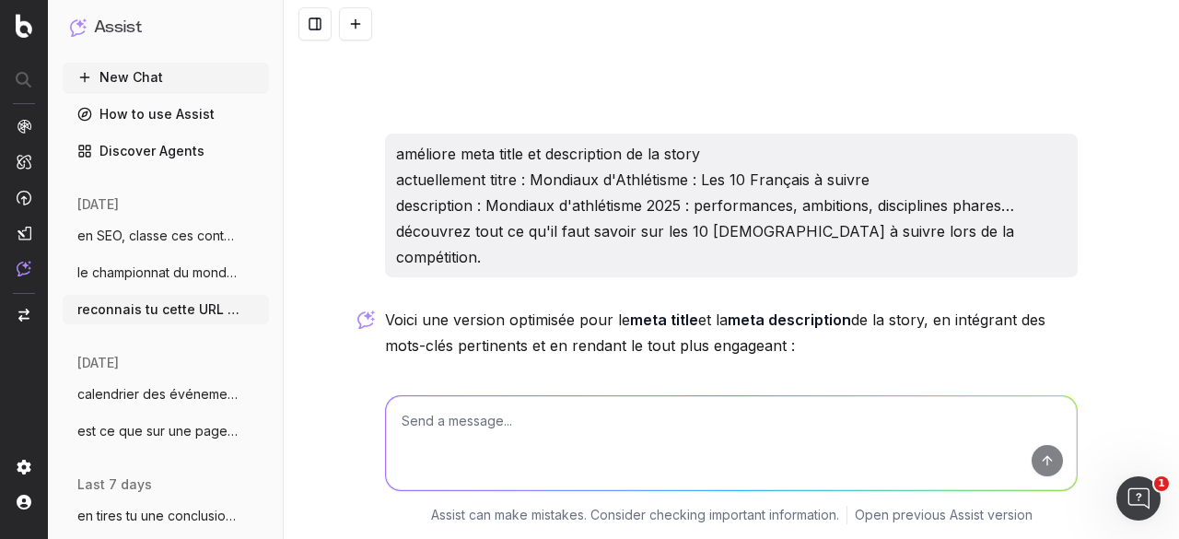
scroll to position [17156, 0]
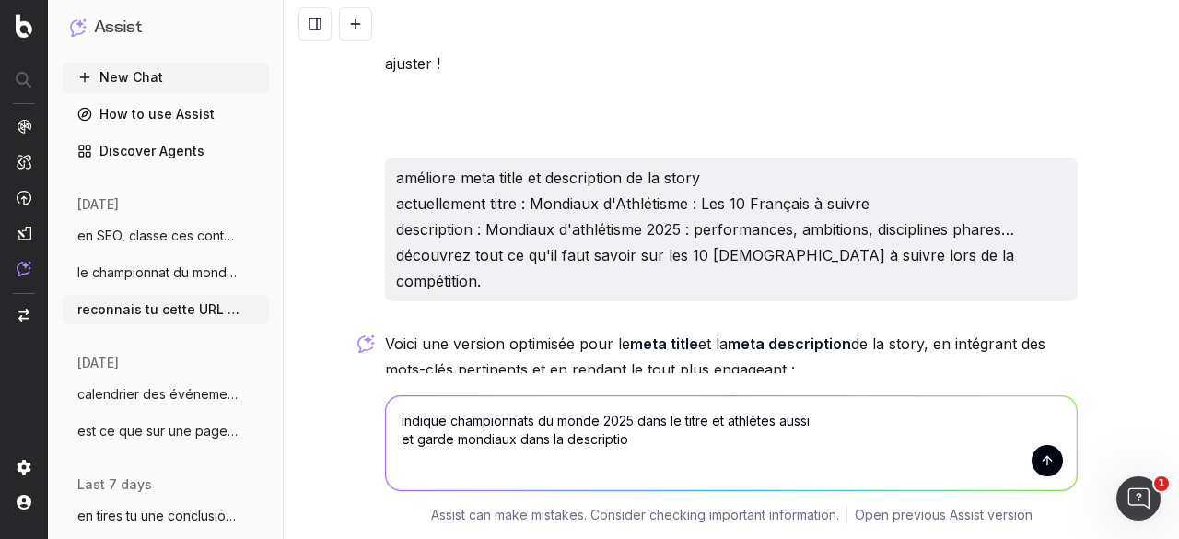
type textarea "indique championnats du monde 2025 dans le titre et athlètes aussi et garde mon…"
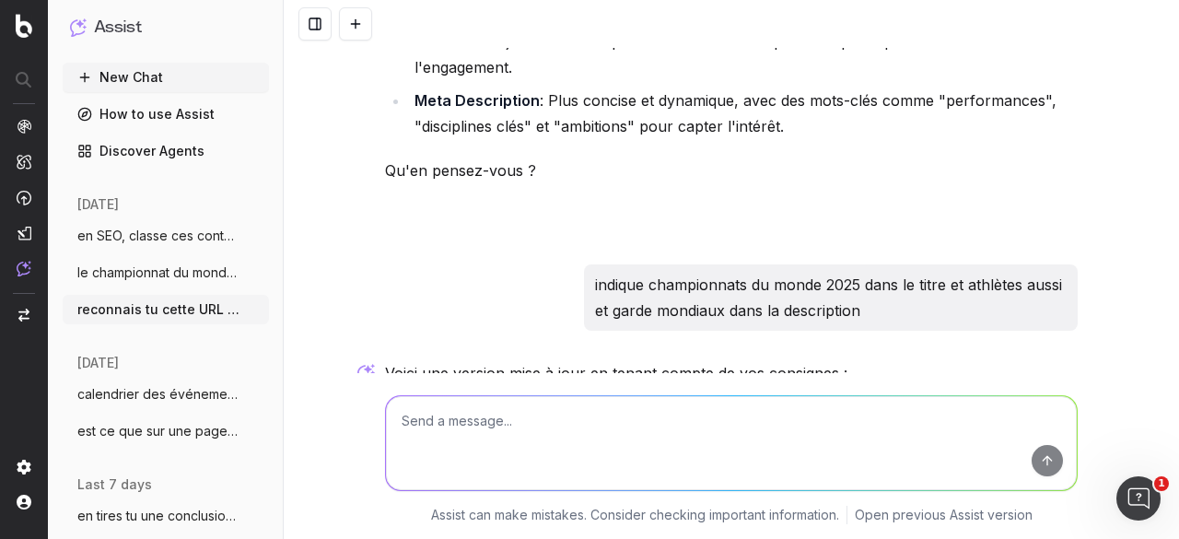
scroll to position [17801, 0]
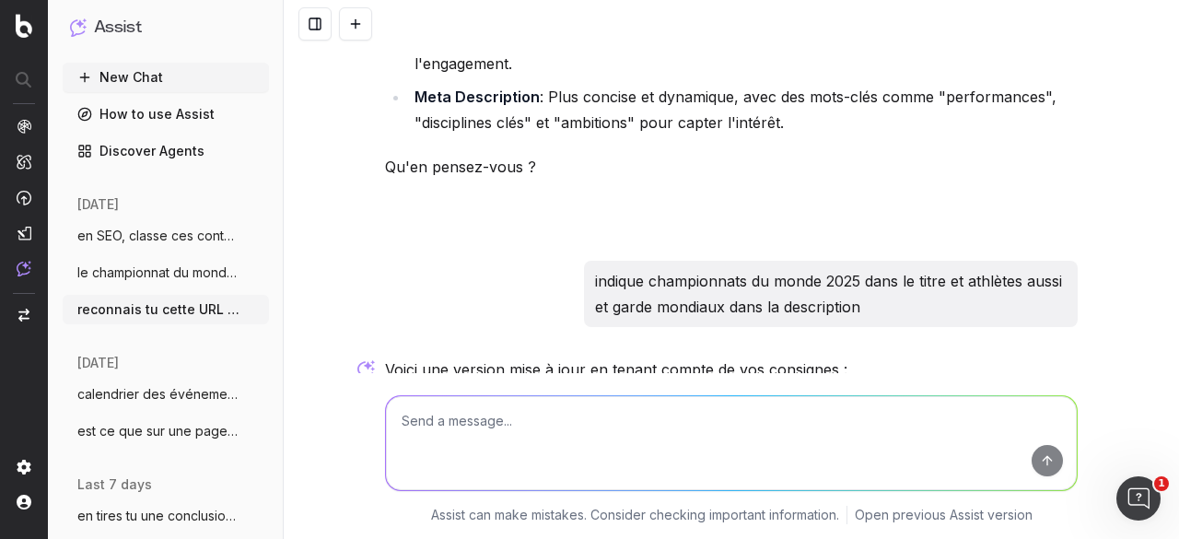
drag, startPoint x: 385, startPoint y: 203, endPoint x: 802, endPoint y: 212, distance: 417.2
click at [802, 452] on p ""Championnats du monde 2025 : 10 athlètes français à suivre"" at bounding box center [731, 465] width 692 height 26
copy p "Championnats du monde 2025 : 10 athlètes français à suivre"
click at [426, 452] on p ""Championnats du monde 2025 : 10 athlètes français à suivre"" at bounding box center [731, 465] width 692 height 26
drag, startPoint x: 386, startPoint y: 201, endPoint x: 805, endPoint y: 213, distance: 419.1
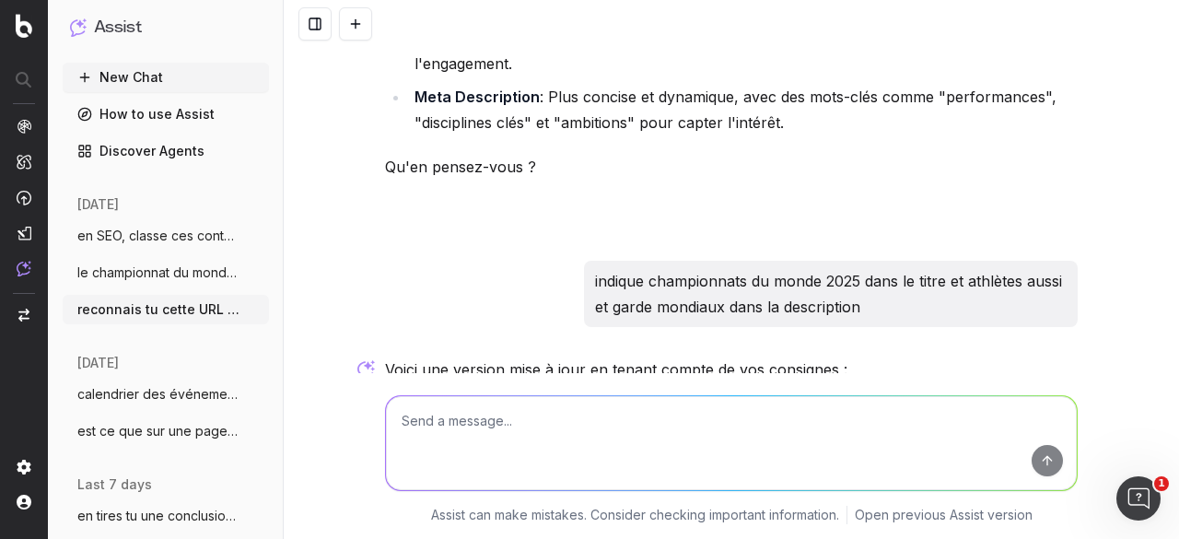
click at [805, 452] on p ""Championnats du monde 2025 : 10 athlètes français à suivre"" at bounding box center [731, 465] width 692 height 26
copy p "Championnats du monde 2025 : 10 athlètes français à suivre"
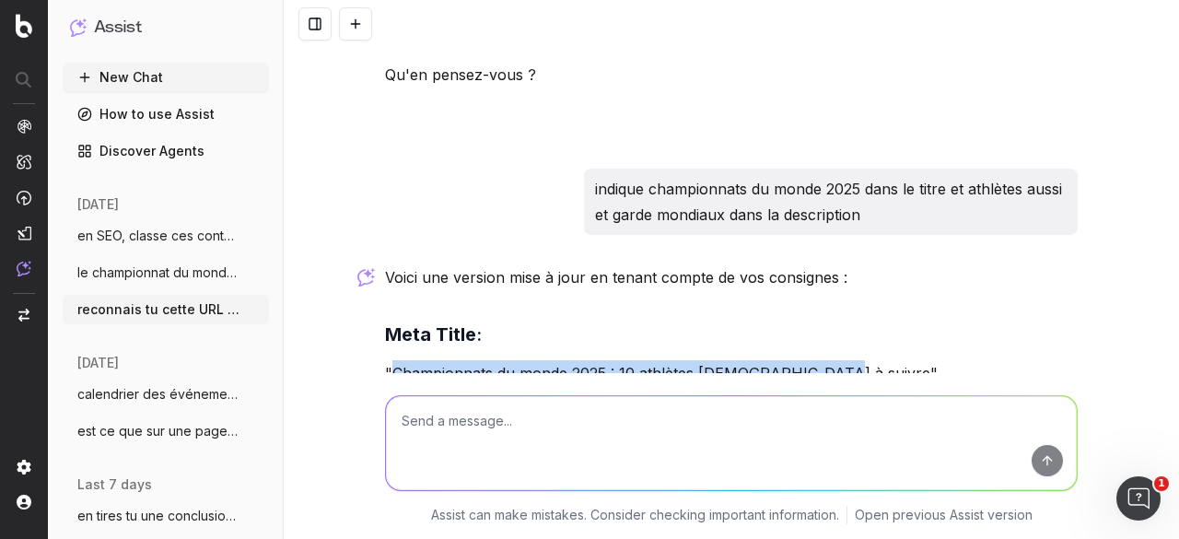
click at [390, 360] on p ""Championnats du monde 2025 : 10 athlètes français à suivre"" at bounding box center [731, 373] width 692 height 26
drag, startPoint x: 387, startPoint y: 114, endPoint x: 803, endPoint y: 115, distance: 416.2
click at [803, 360] on p ""Championnats du monde 2025 : 10 athlètes français à suivre"" at bounding box center [731, 373] width 692 height 26
click at [626, 360] on p ""Championnats du monde 2025 : 10 athlètes français à suivre"" at bounding box center [731, 373] width 692 height 26
